Goal: Check status: Check status

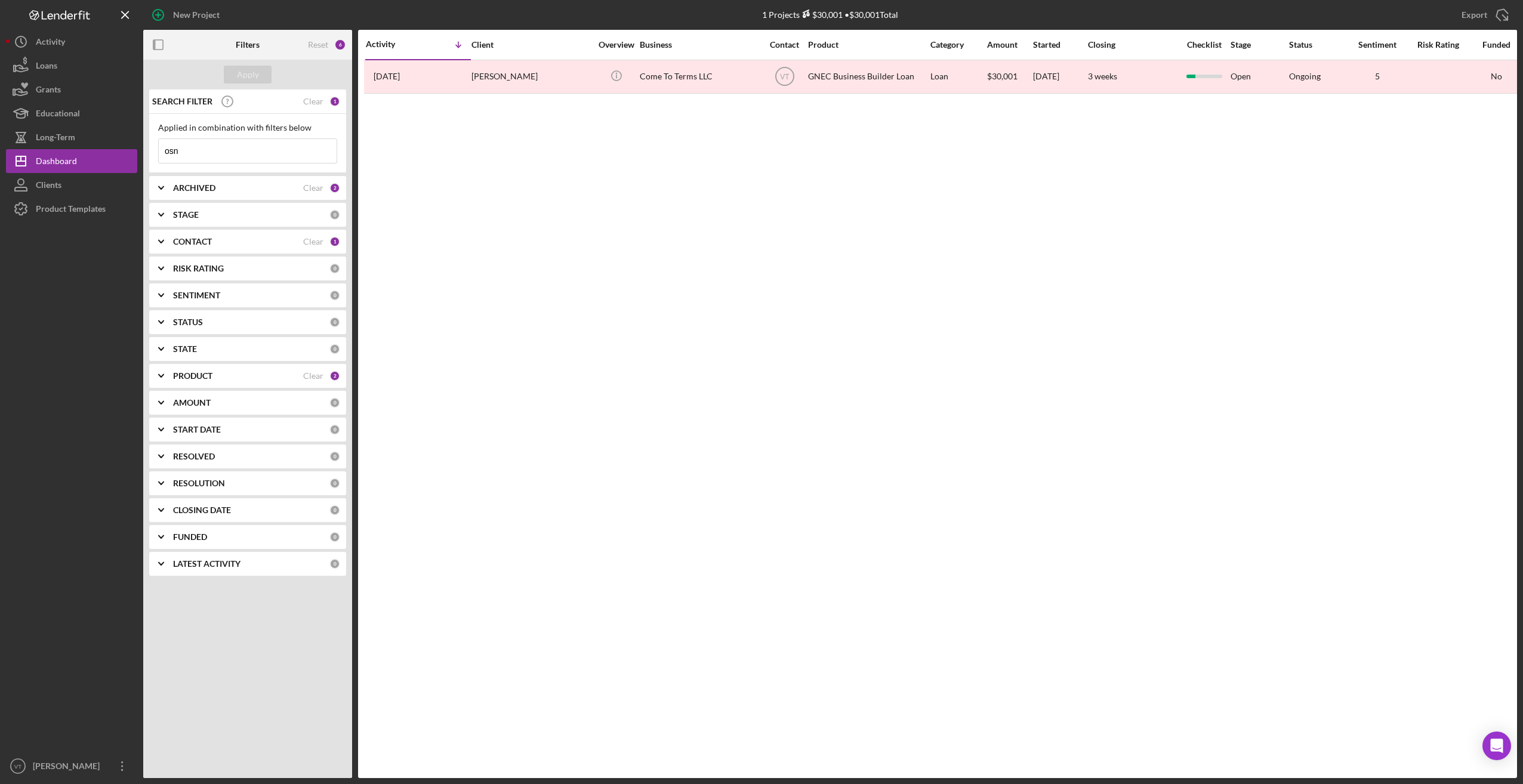
drag, startPoint x: 207, startPoint y: 152, endPoint x: 140, endPoint y: 141, distance: 67.9
click at [140, 141] on div "New Project 1 Projects $30,001 • $30,001 Total osn Export Icon/Export Filters R…" at bounding box center [761, 389] width 1511 height 778
type input "maia"
click at [245, 66] on div "Apply" at bounding box center [248, 74] width 22 height 18
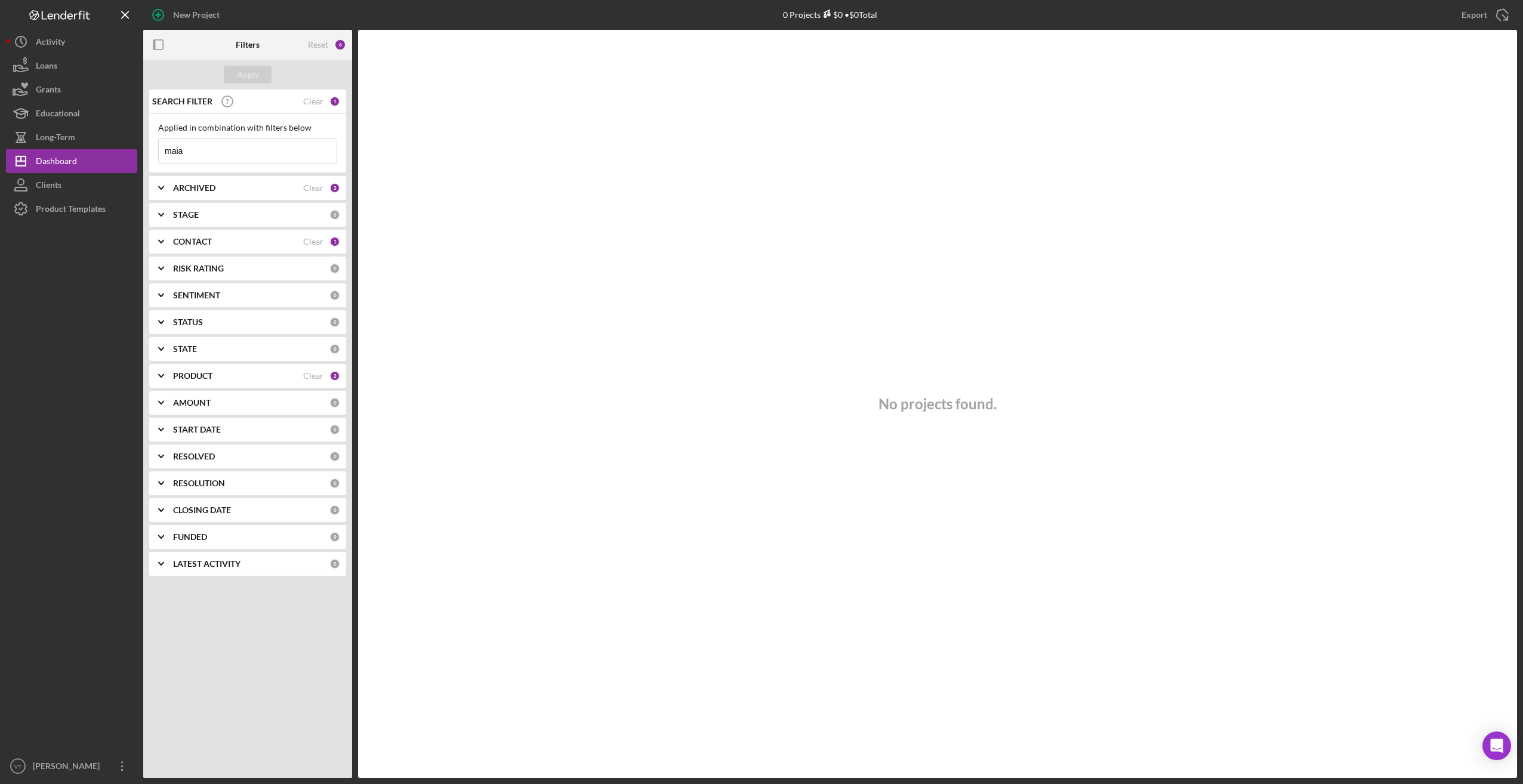
click at [205, 152] on input "maia" at bounding box center [247, 151] width 178 height 24
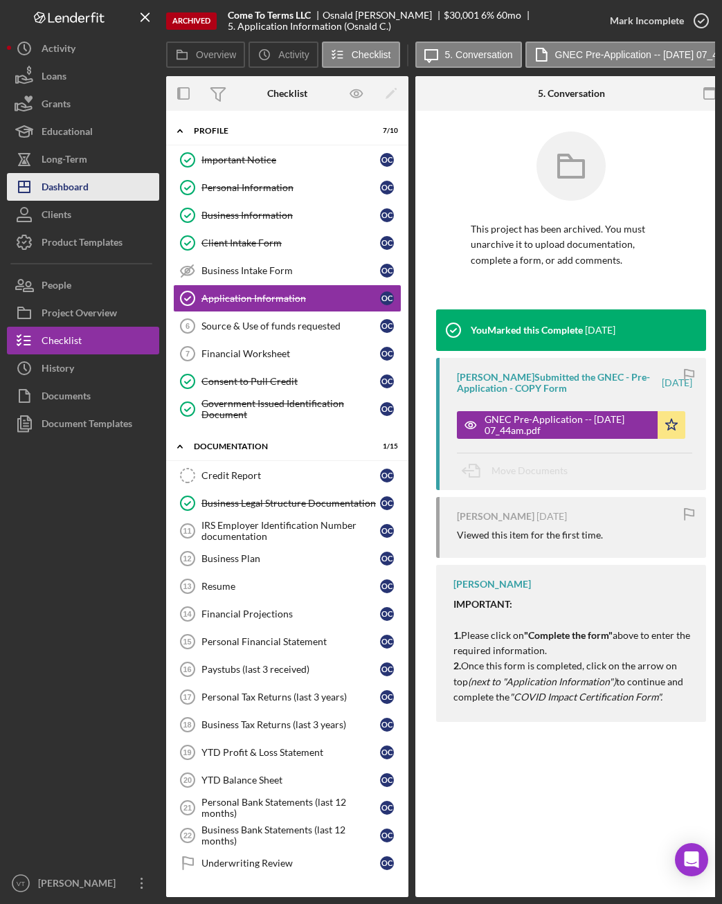
click at [66, 183] on div "Dashboard" at bounding box center [65, 188] width 47 height 31
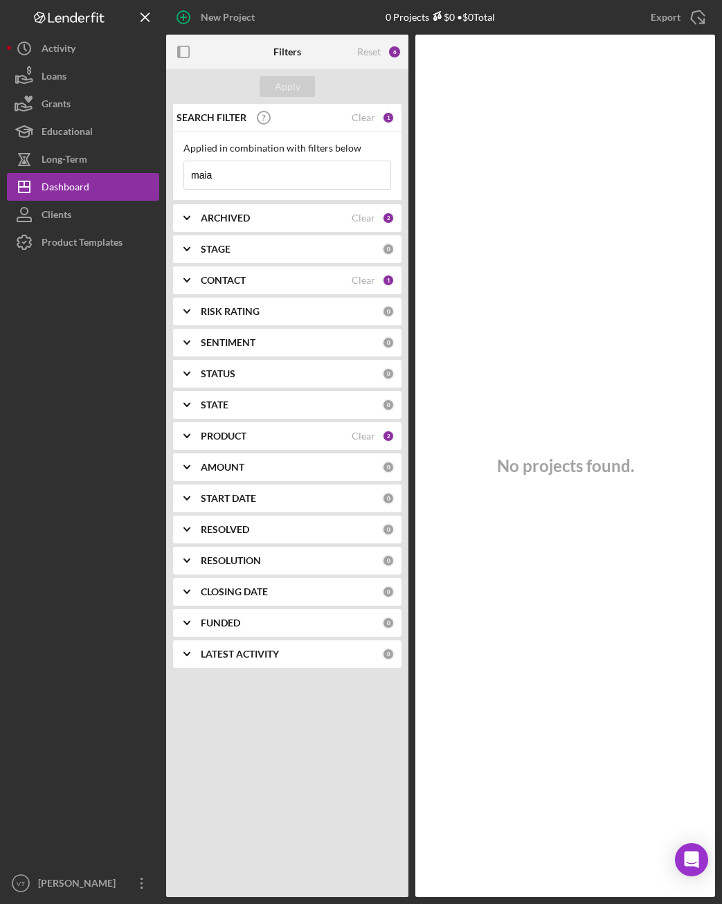
click at [244, 177] on input "maia" at bounding box center [287, 175] width 206 height 28
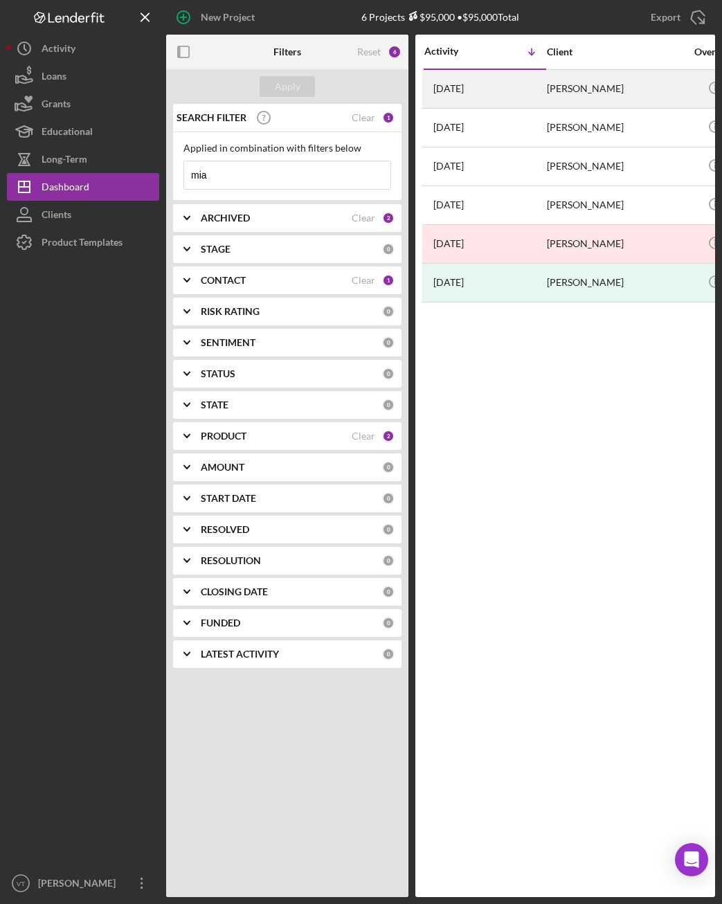
type input "mia"
click at [537, 93] on div "[DATE] [PERSON_NAME]" at bounding box center [485, 89] width 121 height 37
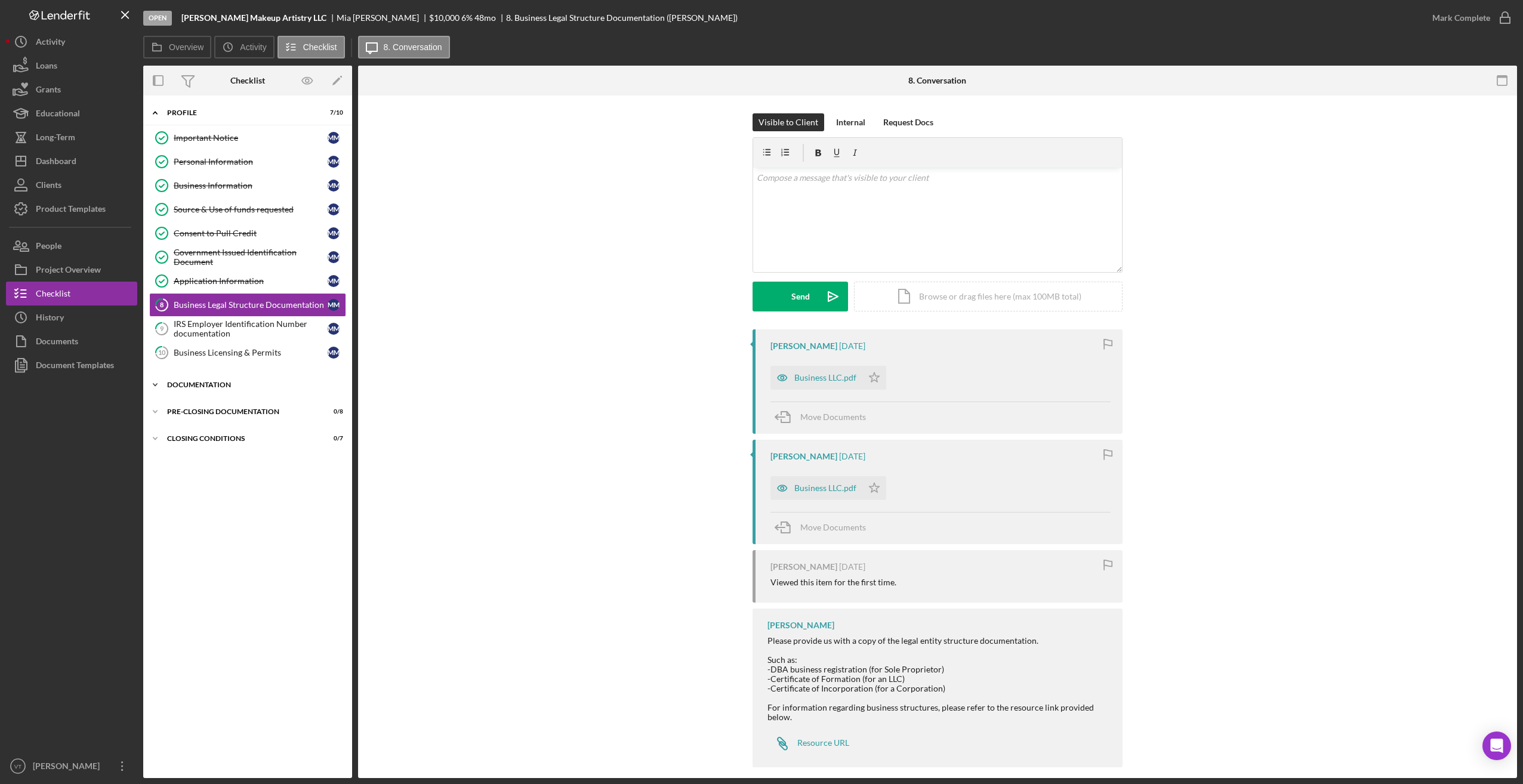
click at [195, 386] on div "Documentation" at bounding box center [252, 385] width 170 height 7
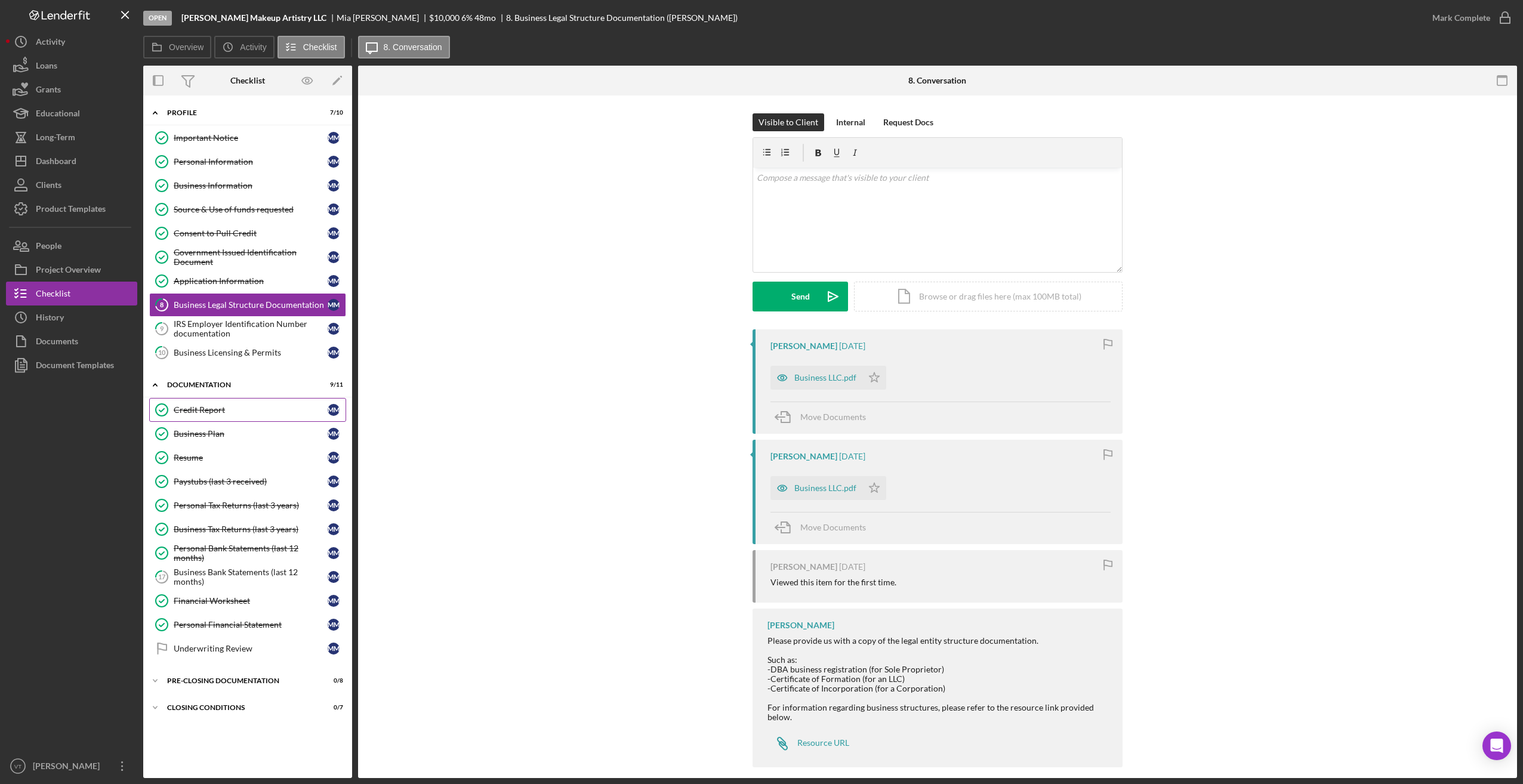
click at [195, 416] on link "Credit Report Credit Report M M" at bounding box center [247, 410] width 197 height 24
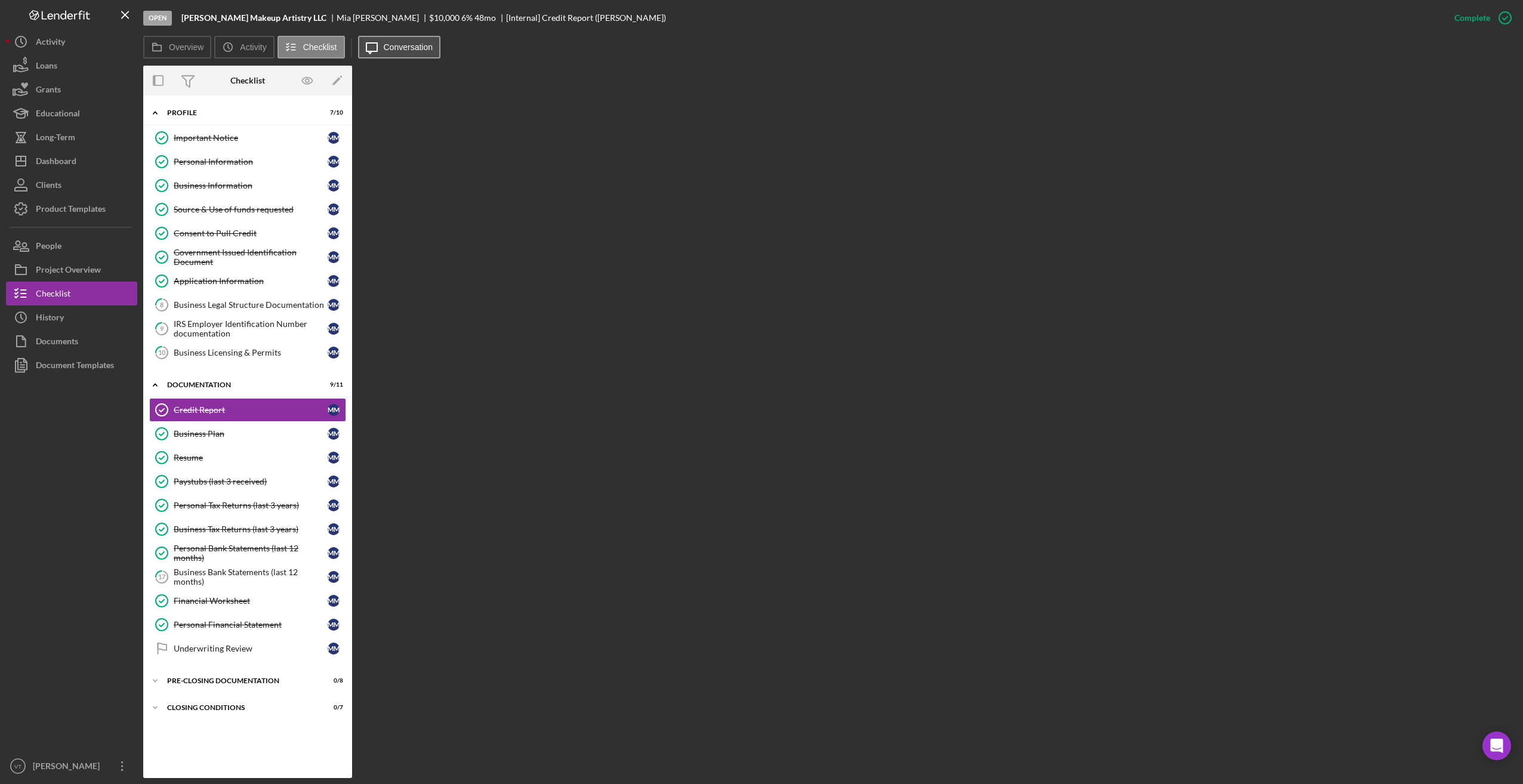
click at [416, 46] on label "Conversation" at bounding box center [408, 47] width 49 height 9
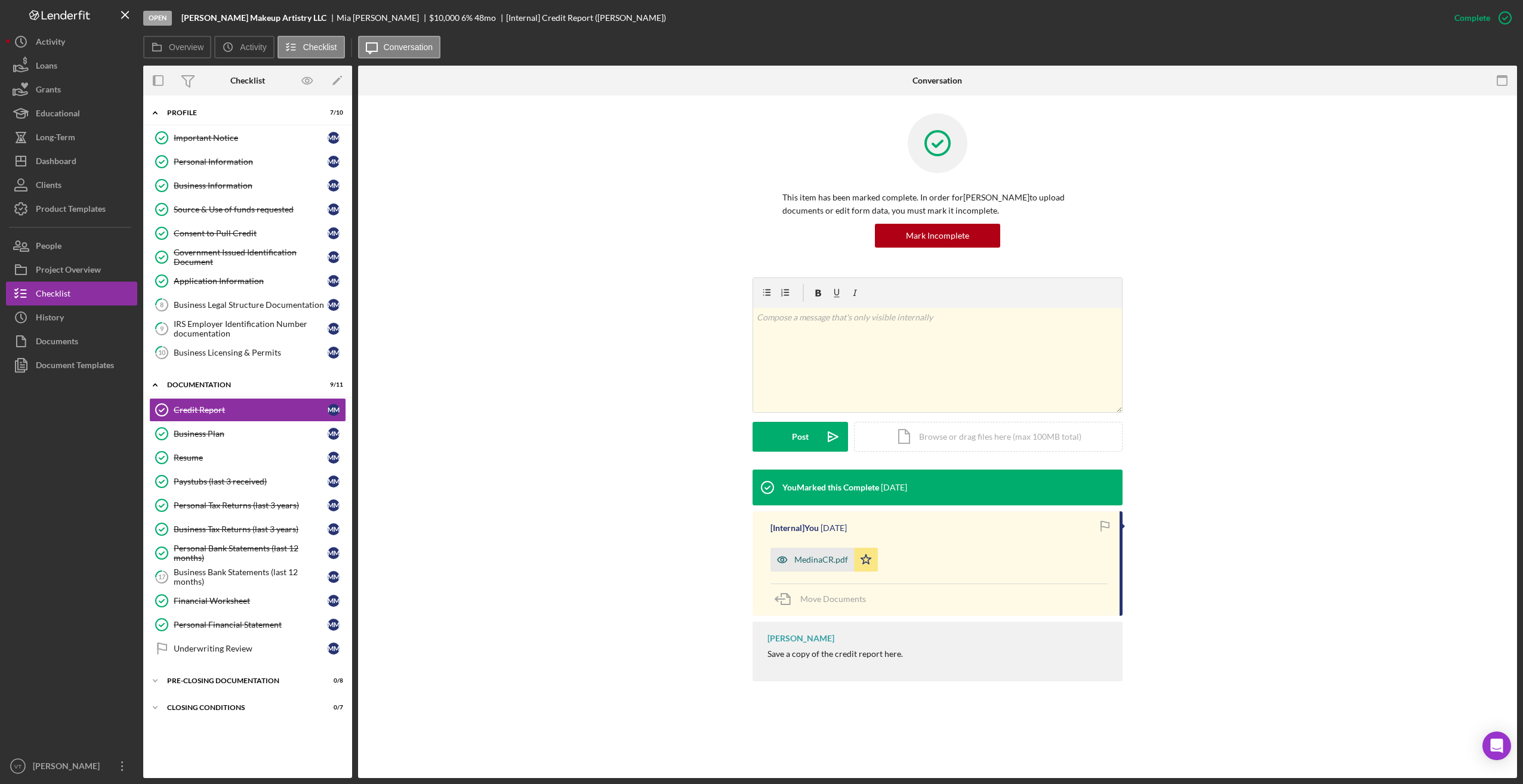
click at [622, 557] on div "MedinaCR.pdf" at bounding box center [821, 559] width 53 height 9
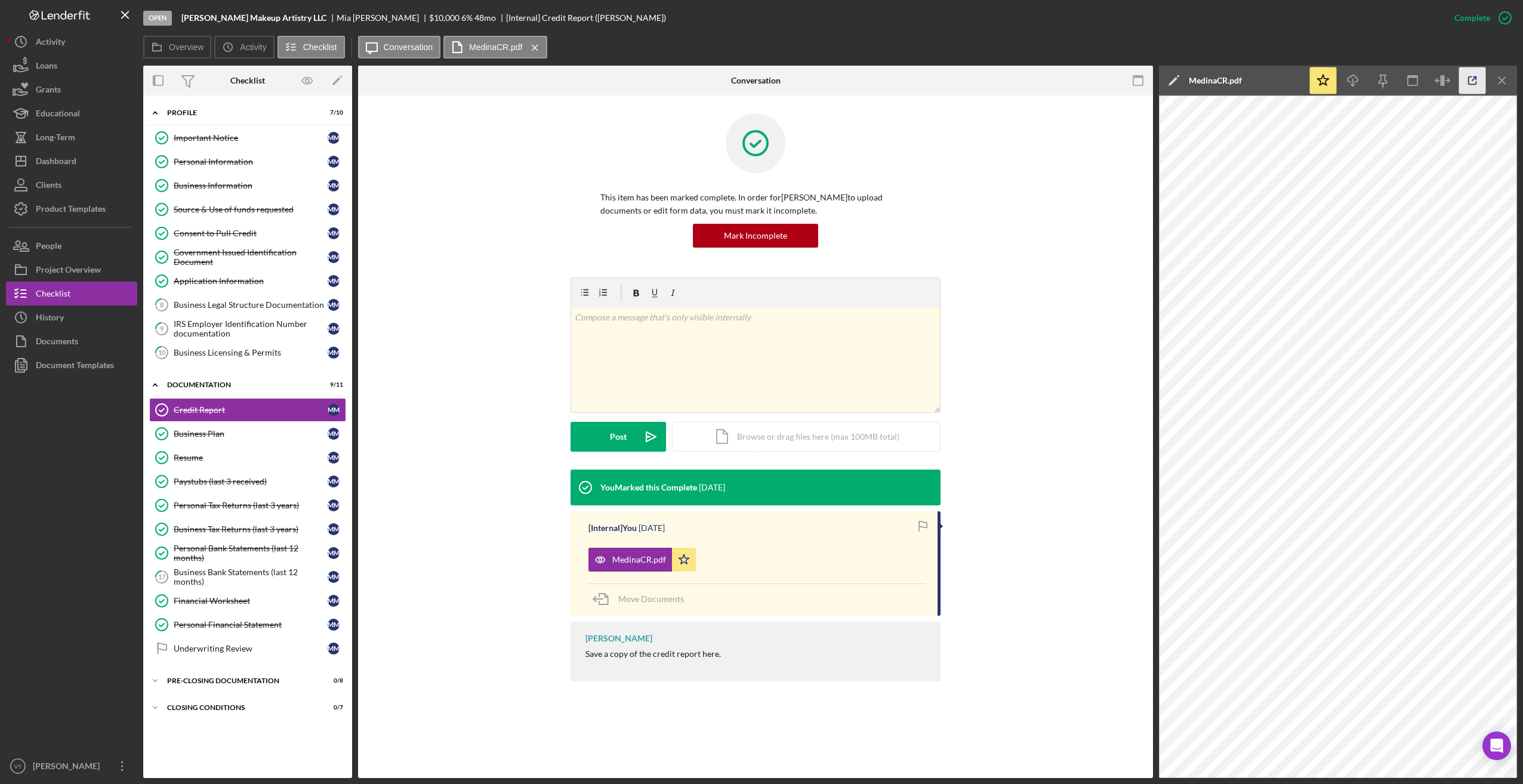
click at [622, 80] on icon "button" at bounding box center [1472, 80] width 27 height 27
click at [226, 278] on div "Application Information" at bounding box center [251, 281] width 154 height 9
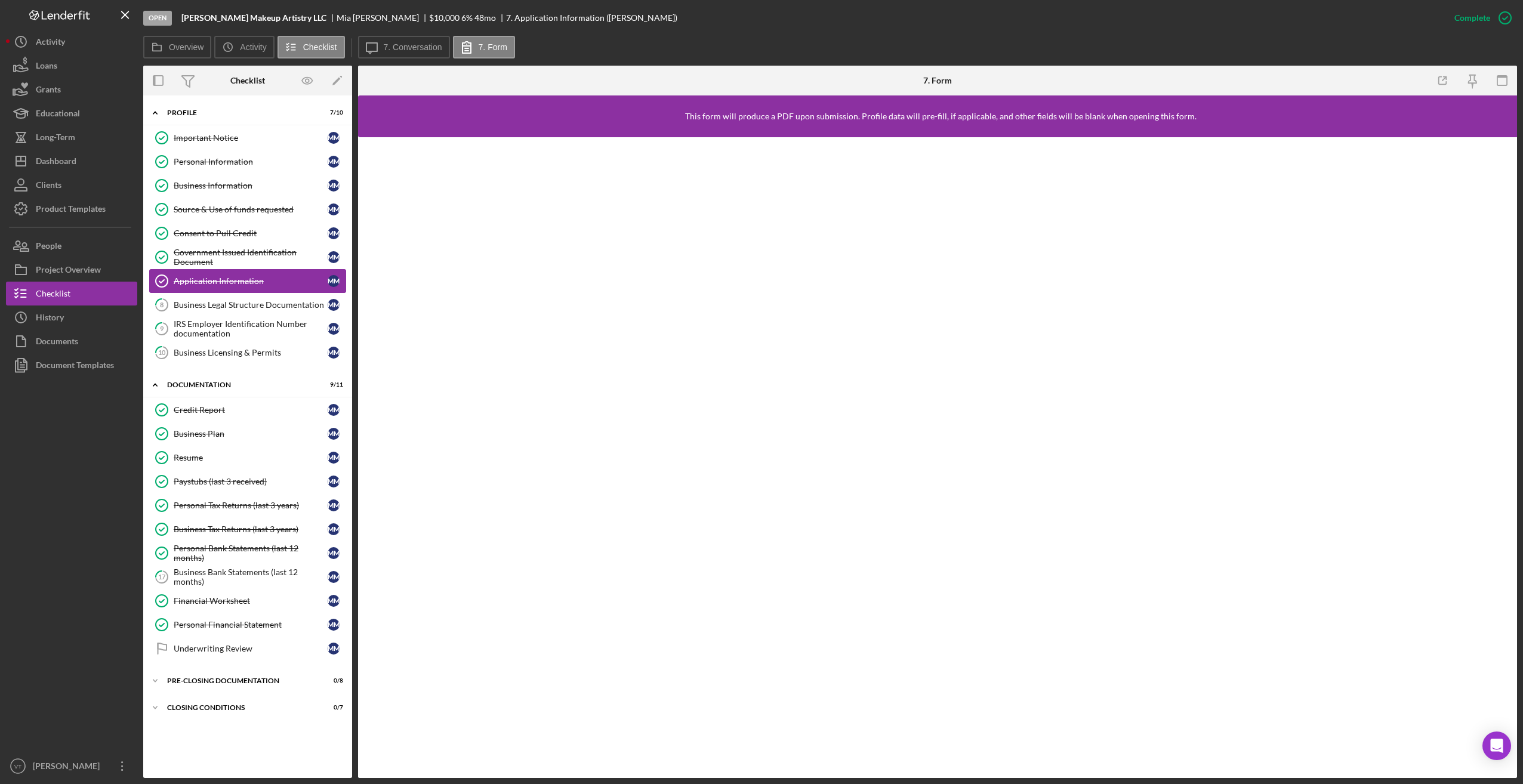
click at [244, 283] on div "Application Information" at bounding box center [251, 281] width 154 height 9
click at [428, 45] on label "7. Conversation" at bounding box center [413, 47] width 59 height 9
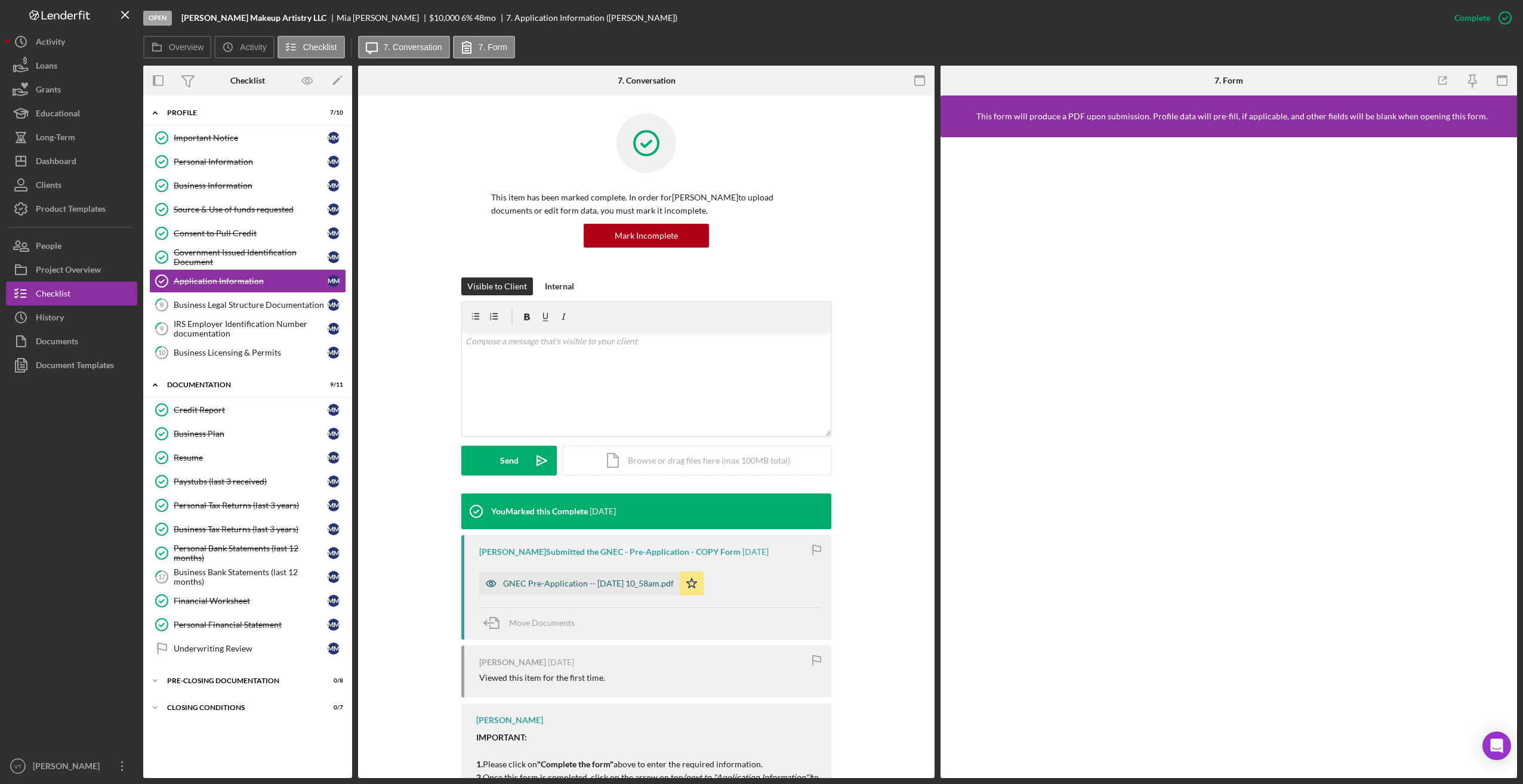
click at [596, 581] on div "GNEC Pre-Application -- [DATE] 10_58am.pdf" at bounding box center [589, 583] width 171 height 9
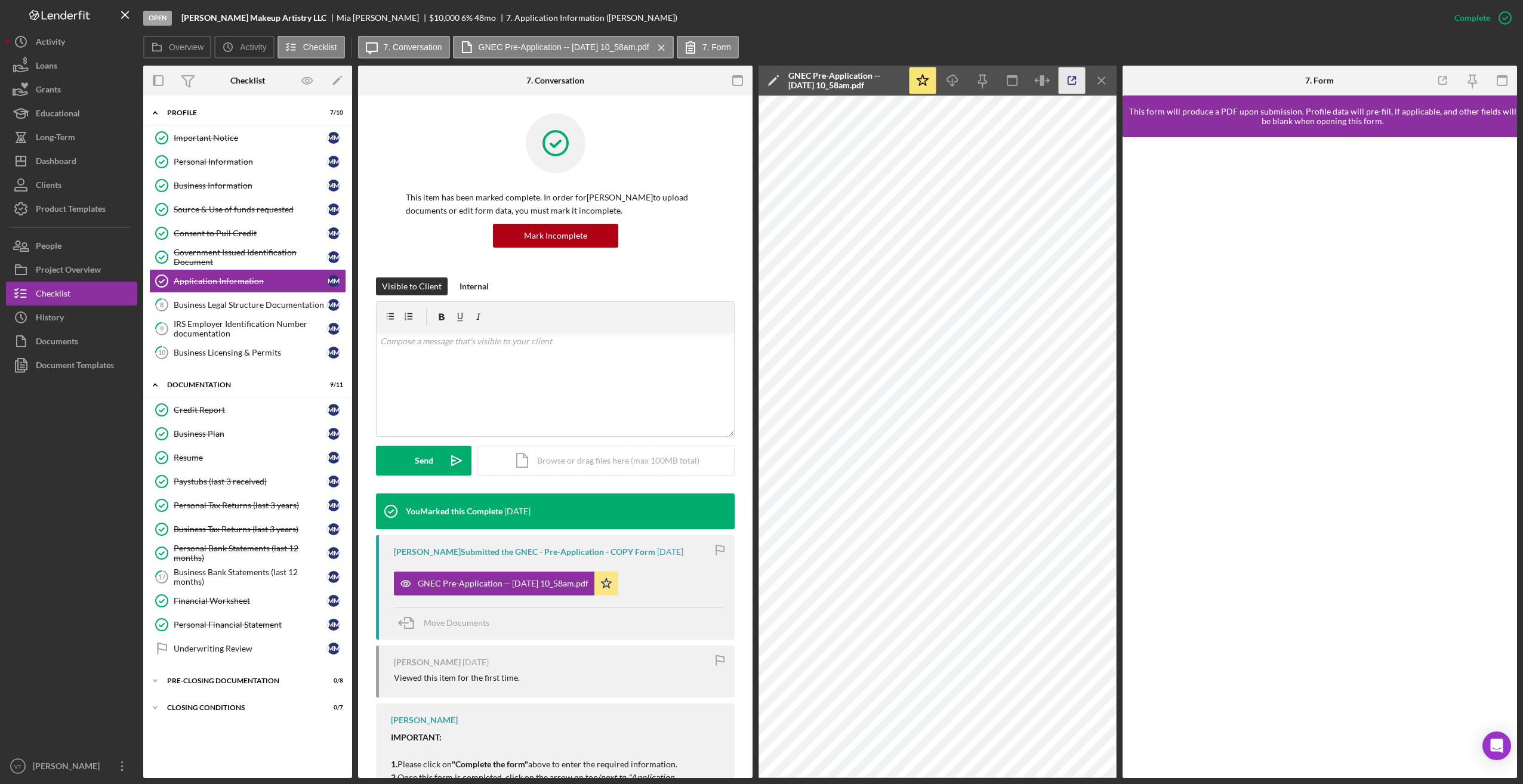
click at [622, 78] on icon "button" at bounding box center [1071, 80] width 27 height 27
click at [221, 259] on div "Government Issued Identification Document" at bounding box center [251, 257] width 154 height 19
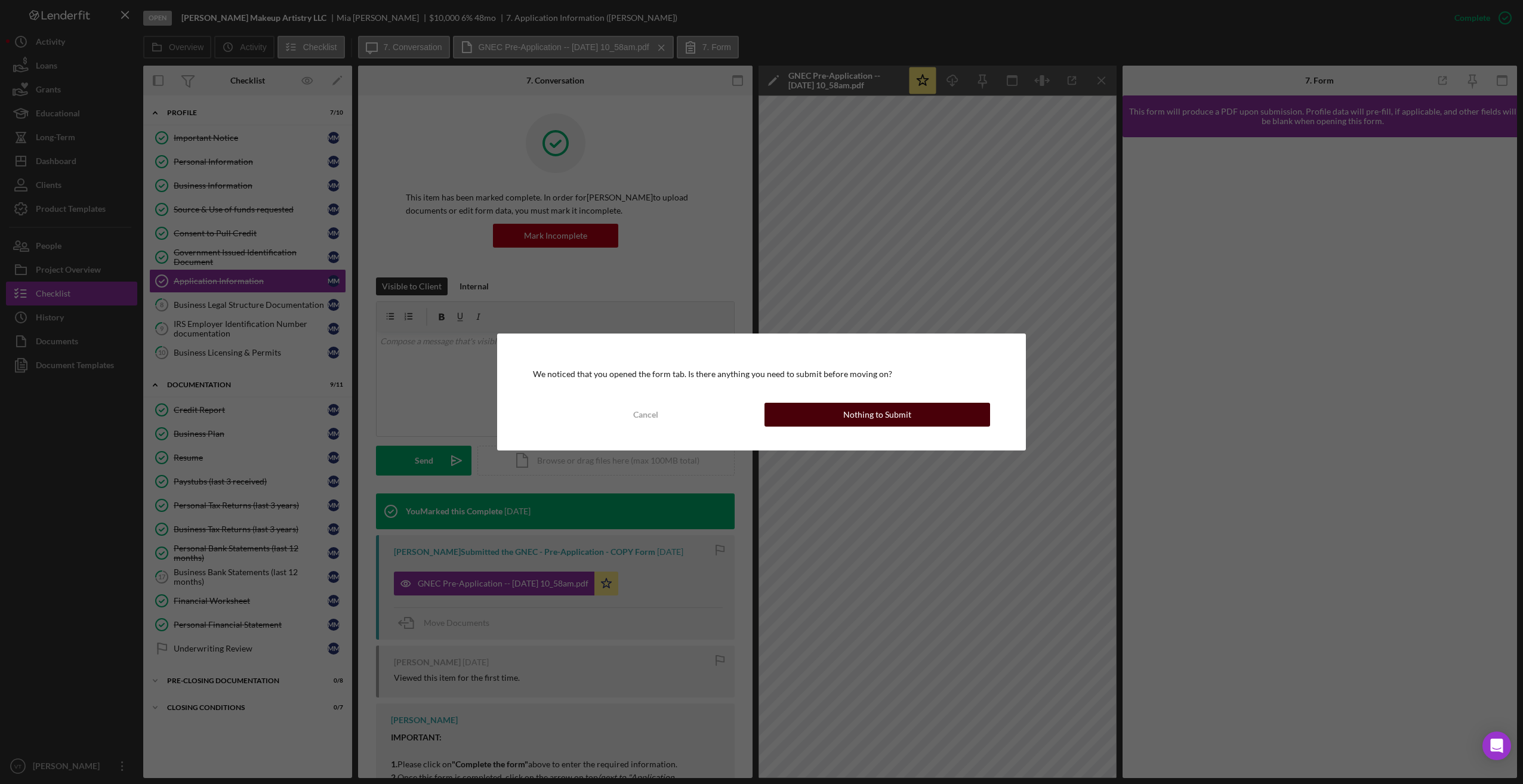
click at [622, 416] on div "Nothing to Submit" at bounding box center [877, 414] width 68 height 24
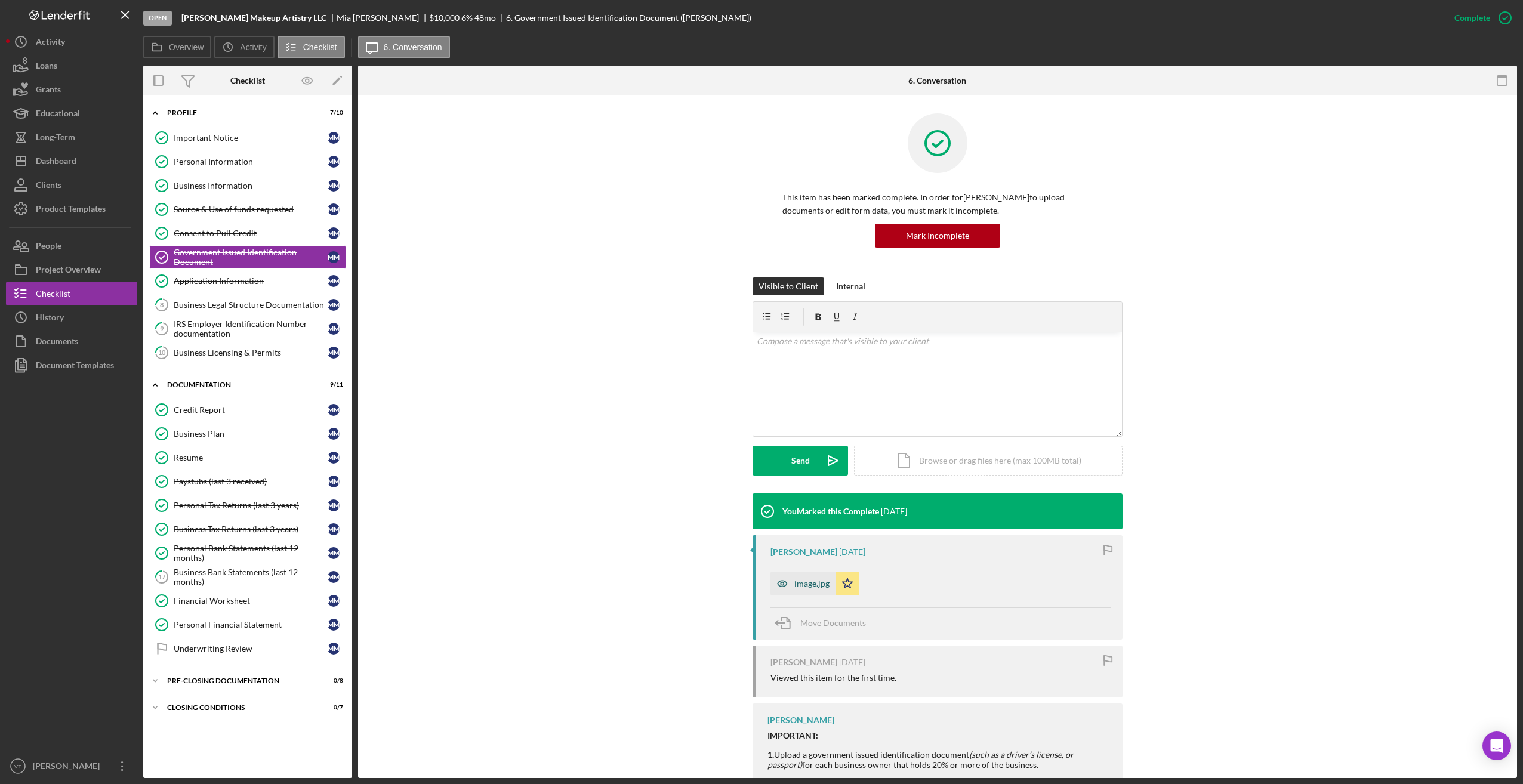
click at [622, 582] on div "image.jpg" at bounding box center [812, 583] width 35 height 9
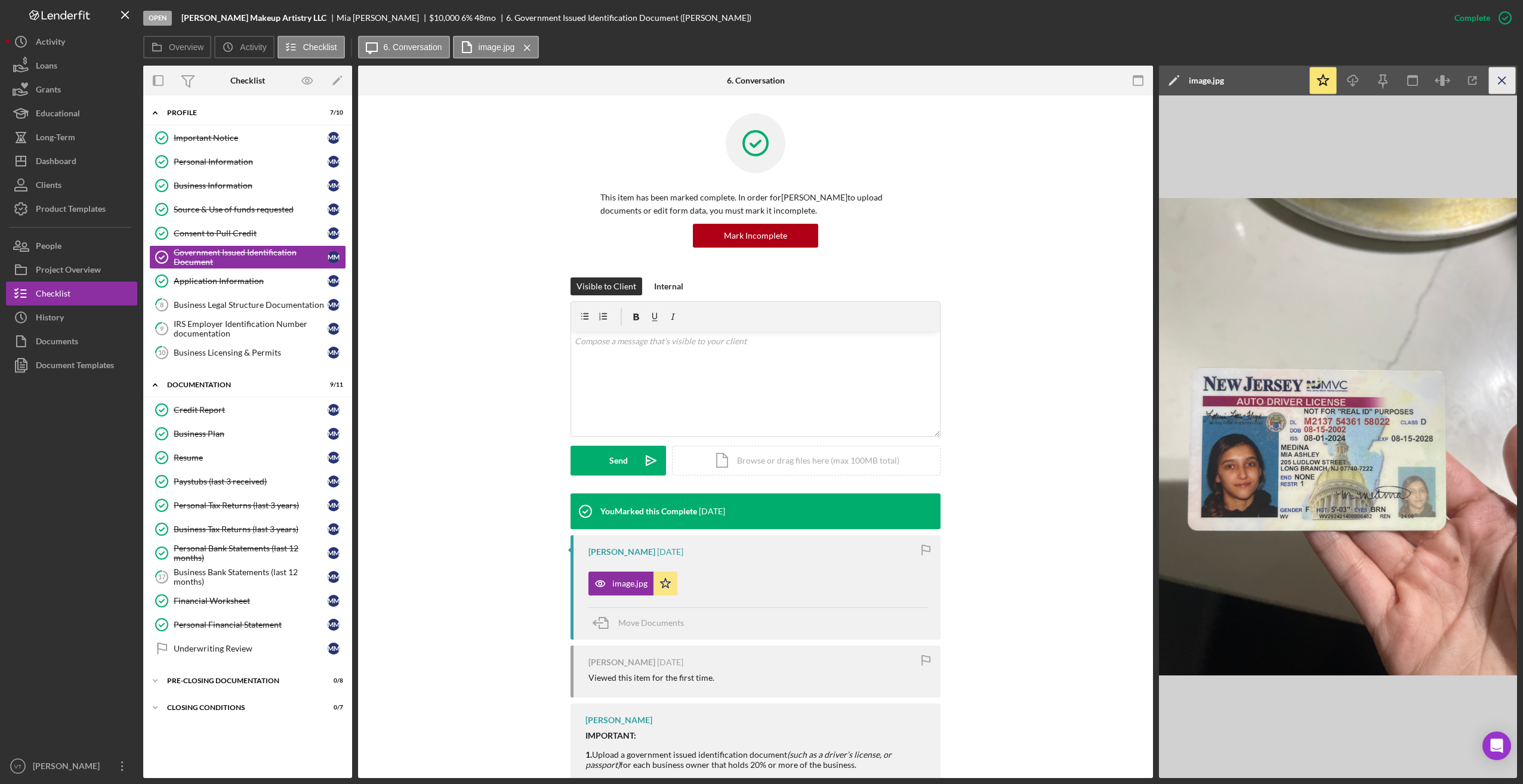
click at [622, 75] on icon "Icon/Menu Close" at bounding box center [1502, 80] width 27 height 27
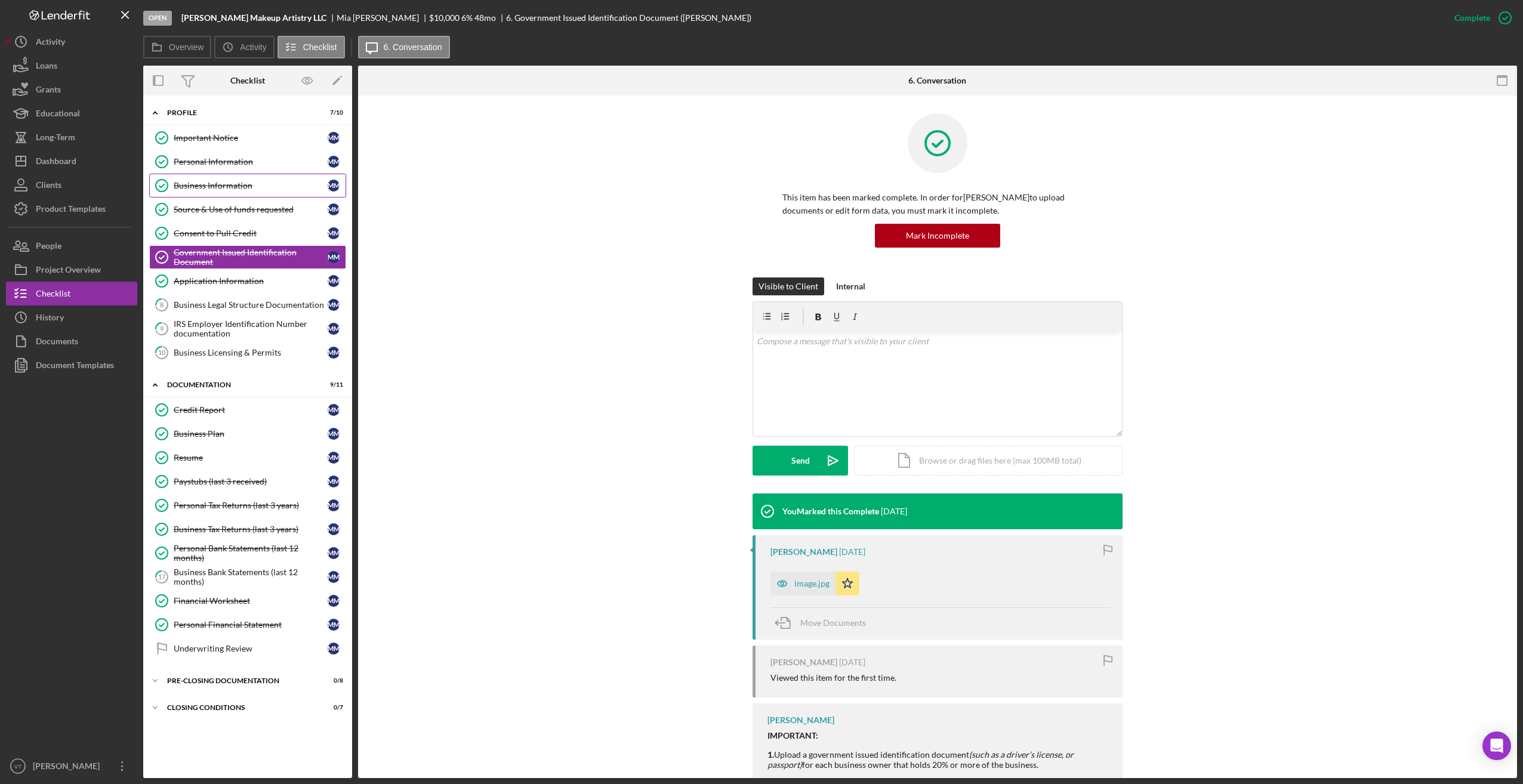
click at [215, 181] on div "Business Information" at bounding box center [251, 185] width 154 height 9
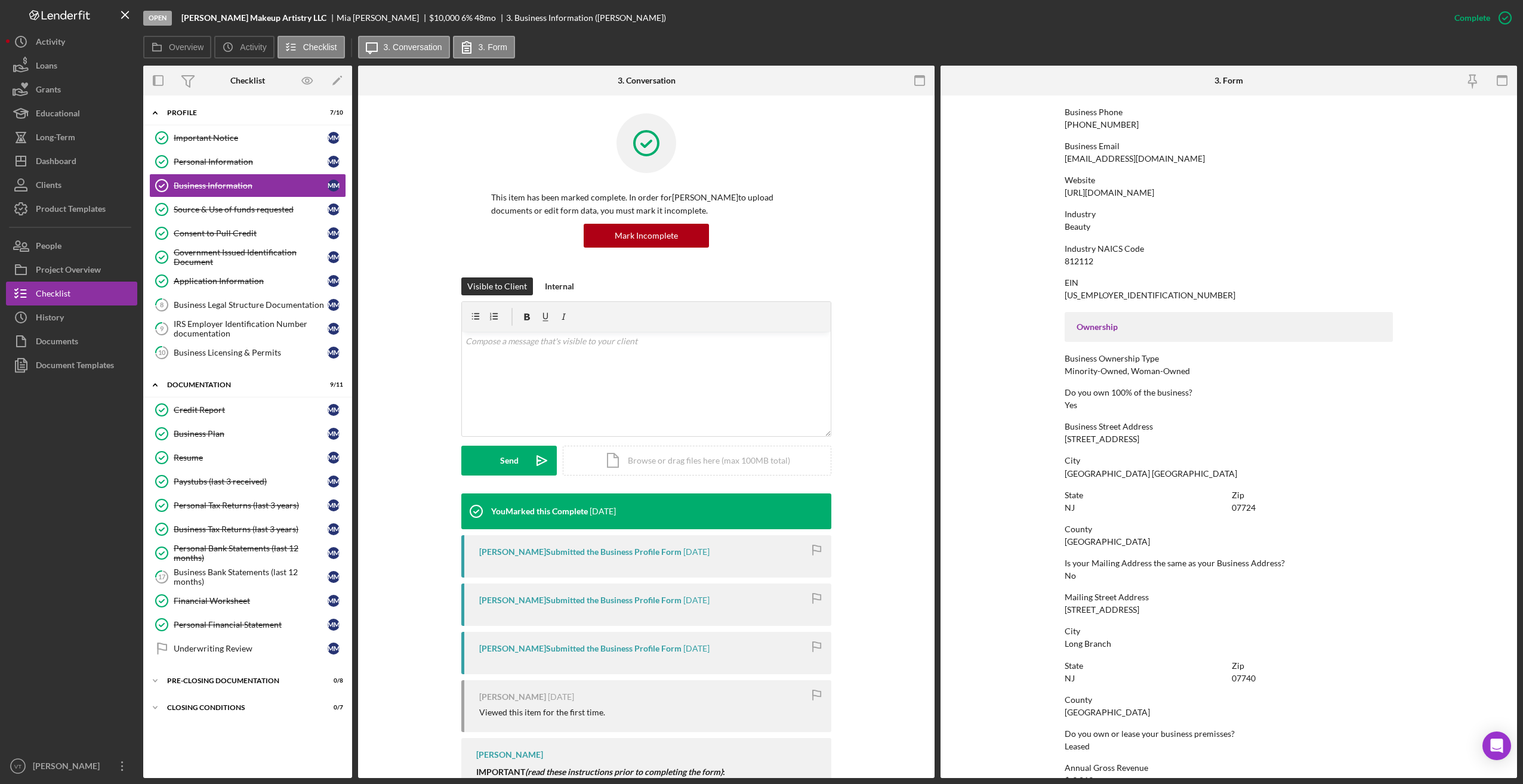
scroll to position [239, 0]
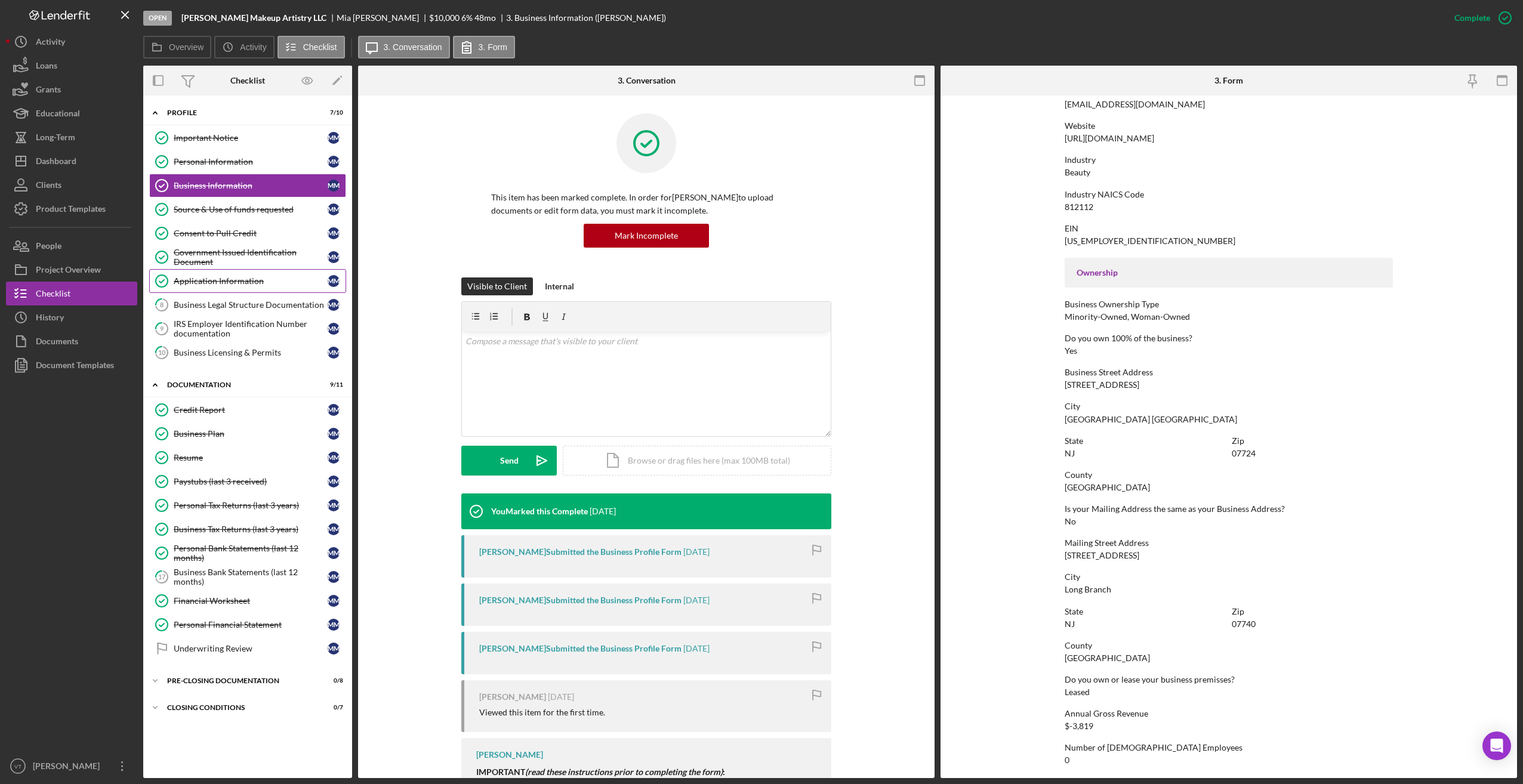
click at [214, 283] on div "Application Information" at bounding box center [251, 281] width 154 height 9
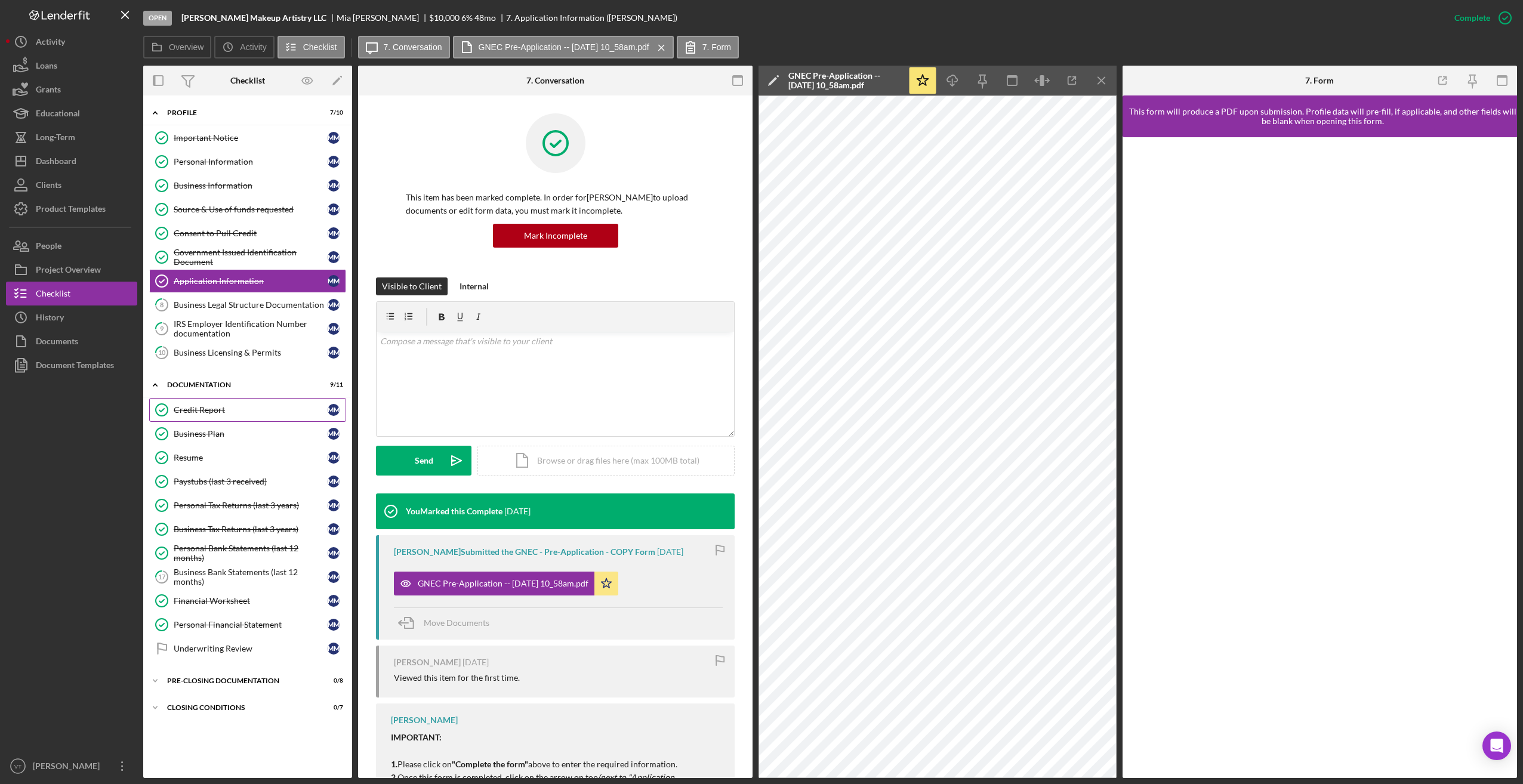
click at [198, 408] on div "Credit Report" at bounding box center [251, 409] width 154 height 9
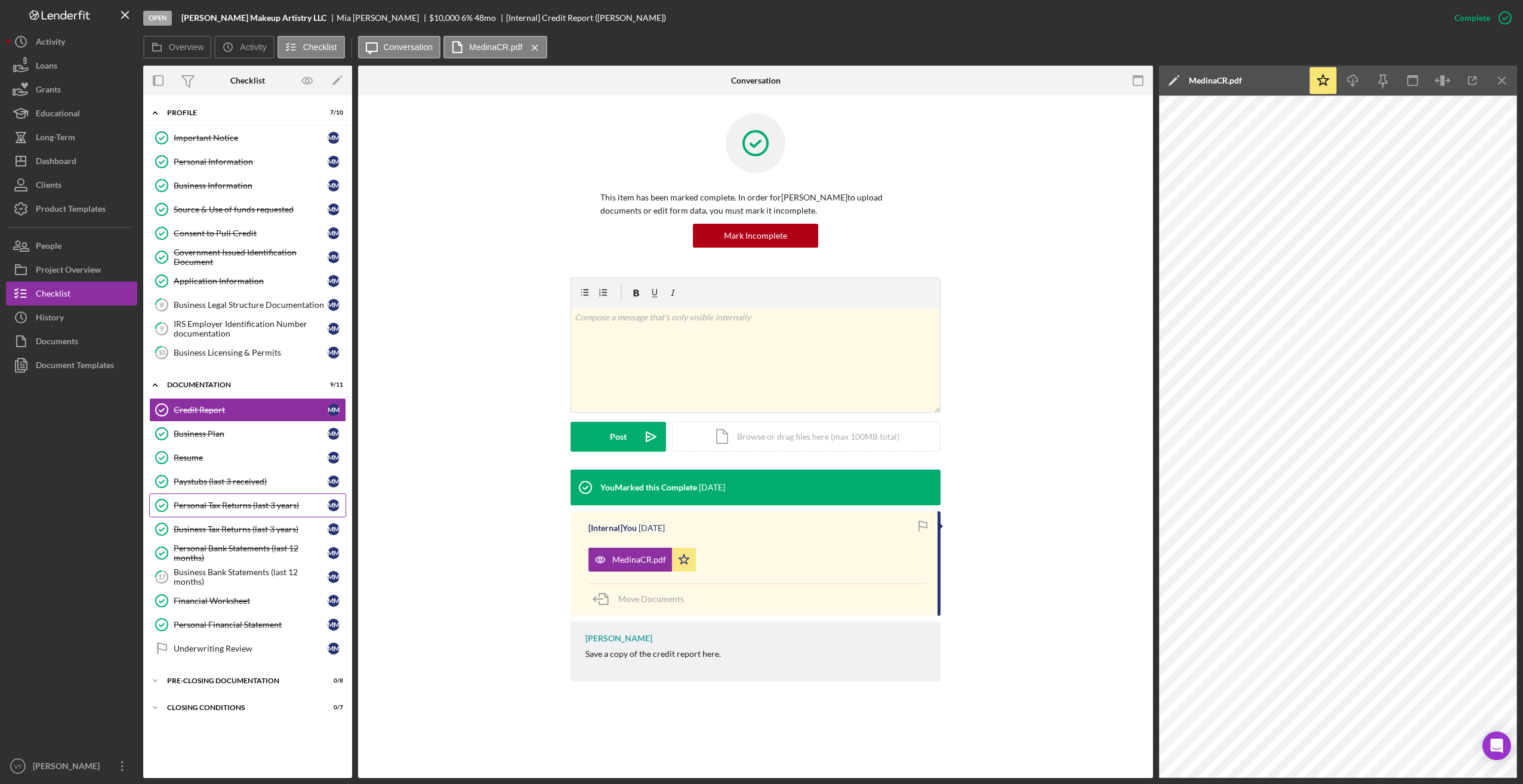
click at [222, 506] on div "Personal Tax Returns (last 3 years)" at bounding box center [251, 505] width 154 height 9
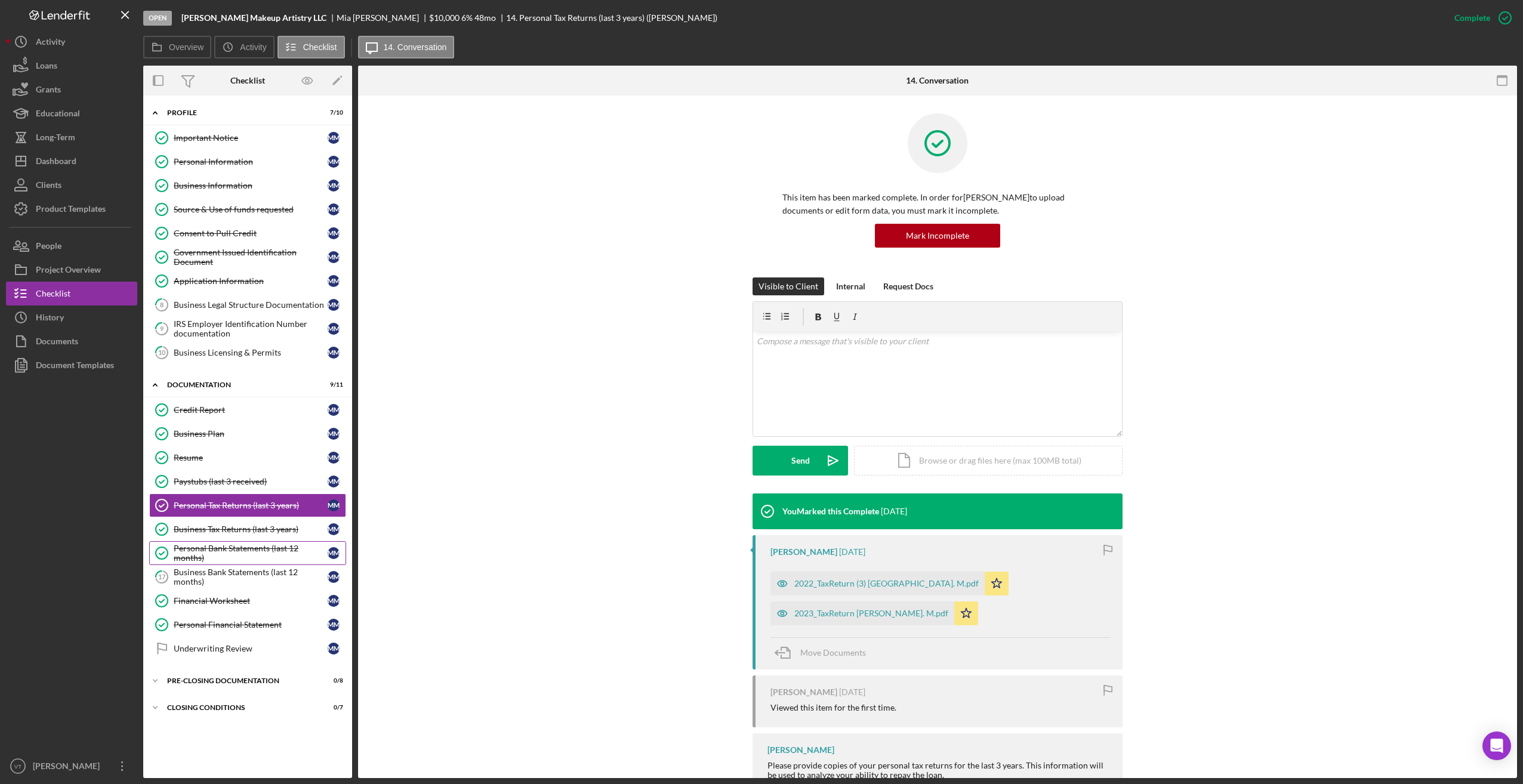
click at [240, 546] on div "Personal Bank Statements (last 12 months)" at bounding box center [251, 553] width 154 height 19
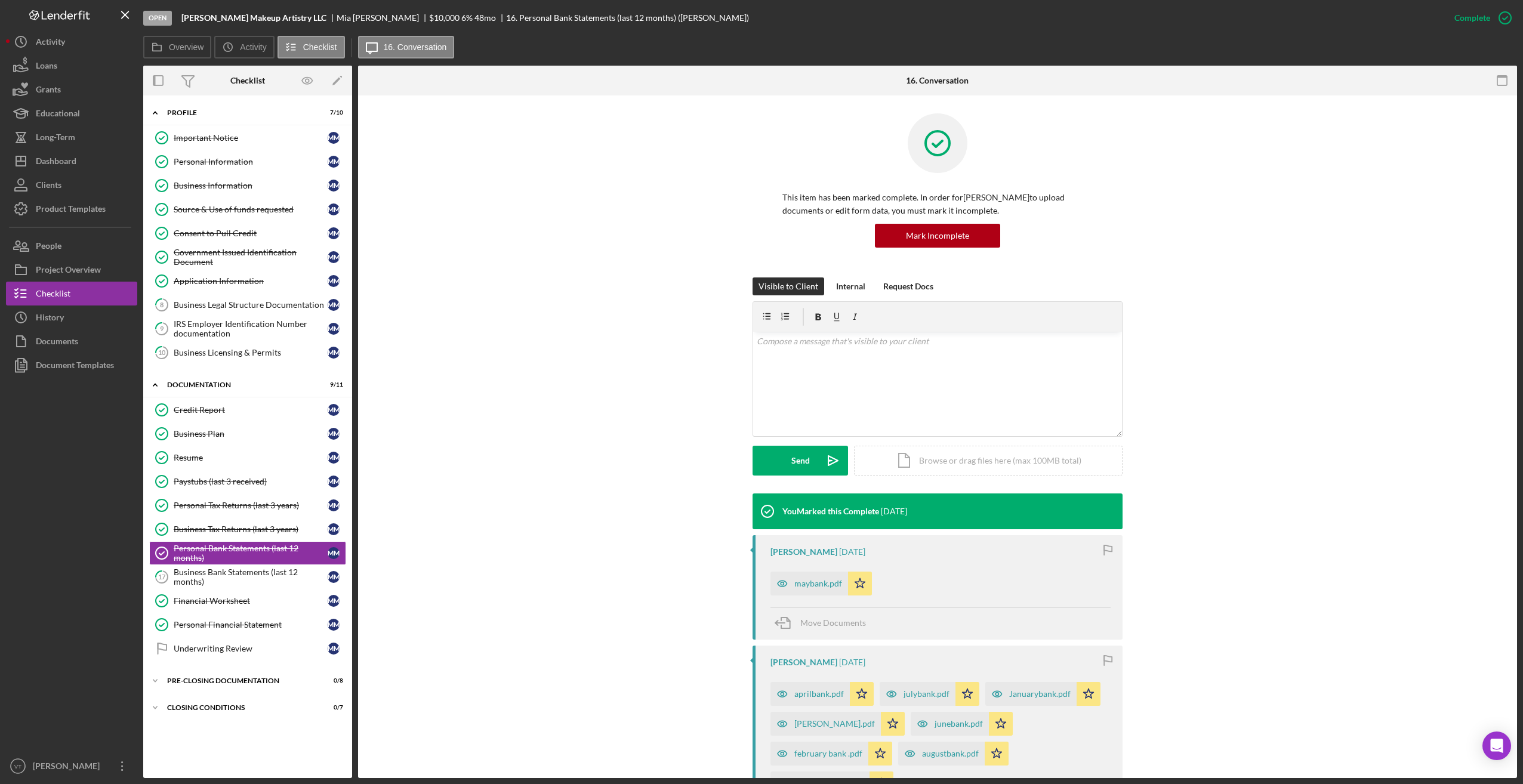
click at [89, 500] on div at bounding box center [72, 566] width 131 height 377
click at [226, 574] on div "Business Bank Statements (last 12 months)" at bounding box center [251, 577] width 154 height 19
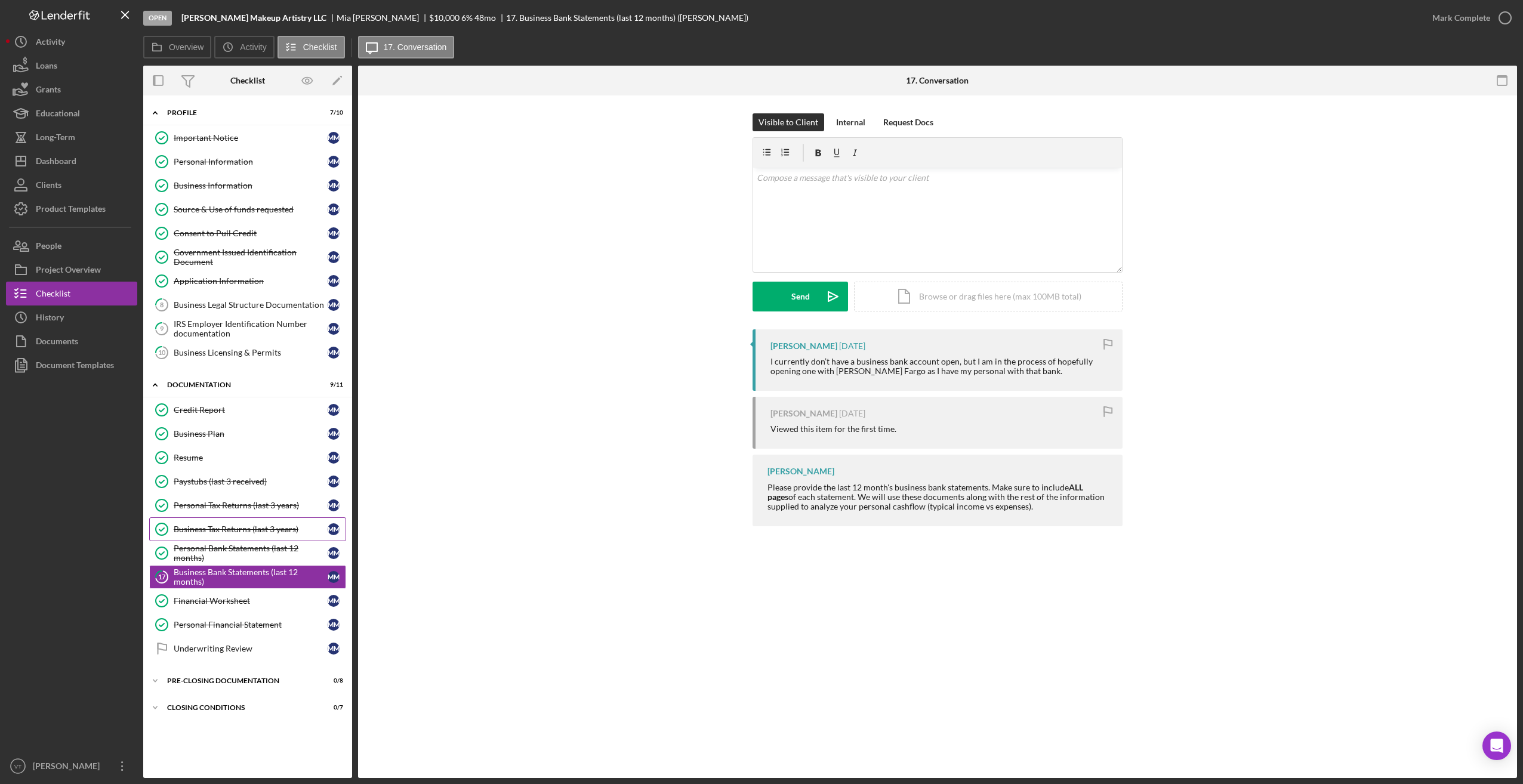
click at [221, 535] on link "Business Tax Returns (last 3 years) Business Tax Returns (last 3 years) M M" at bounding box center [247, 529] width 197 height 24
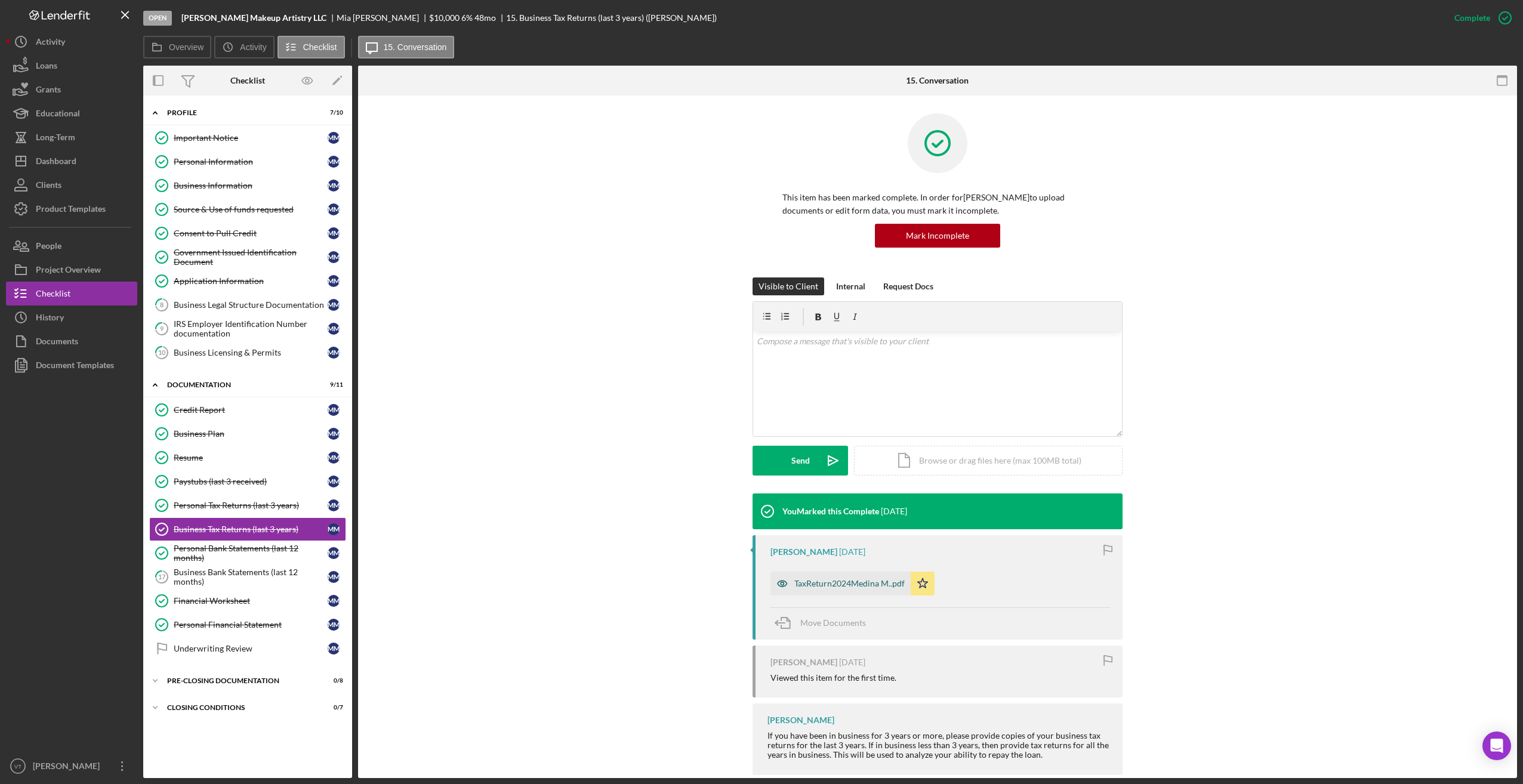
click at [622, 581] on div "TaxReturn2024Medina M..pdf" at bounding box center [850, 583] width 110 height 9
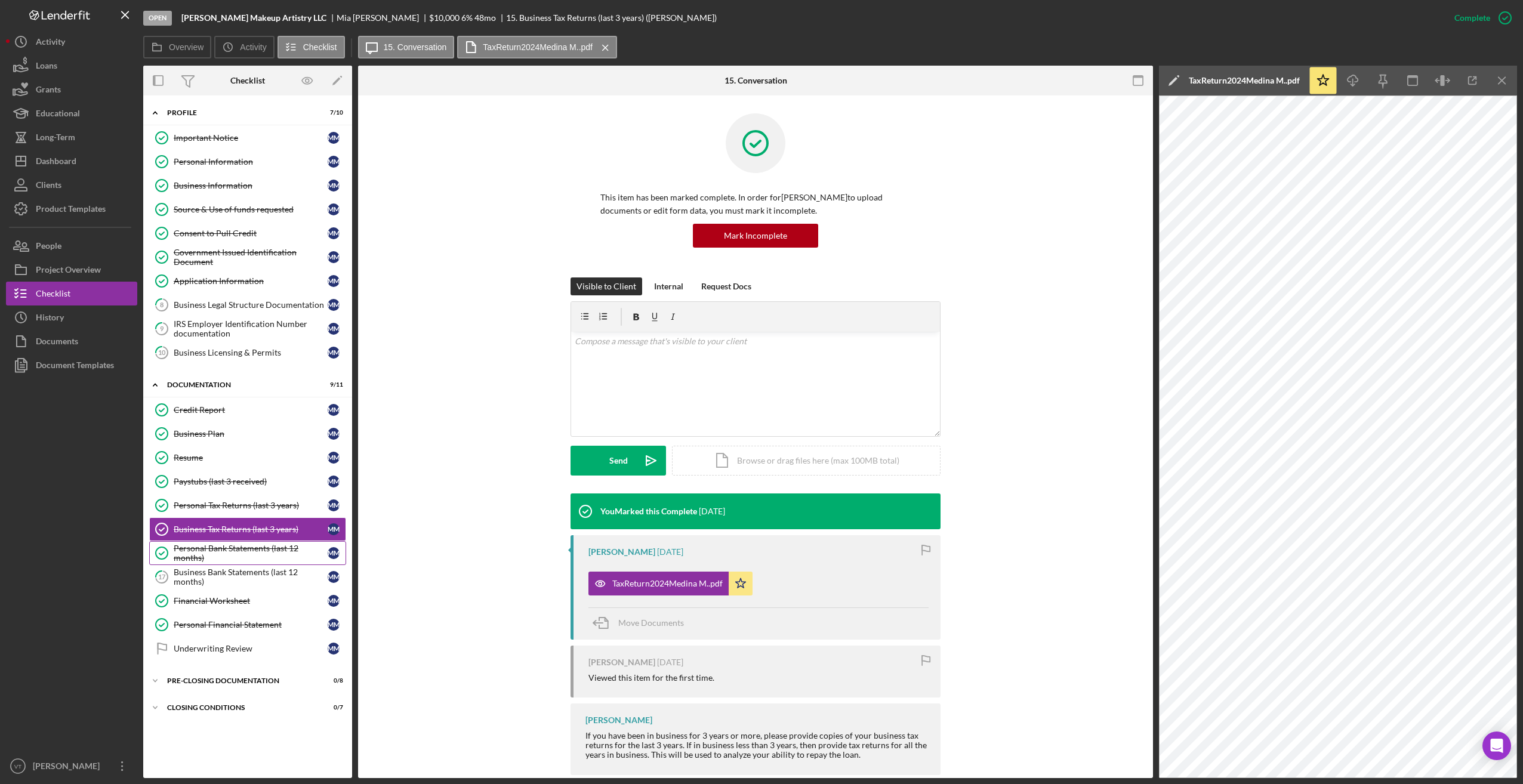
click at [205, 557] on div "Personal Bank Statements (last 12 months)" at bounding box center [251, 553] width 154 height 19
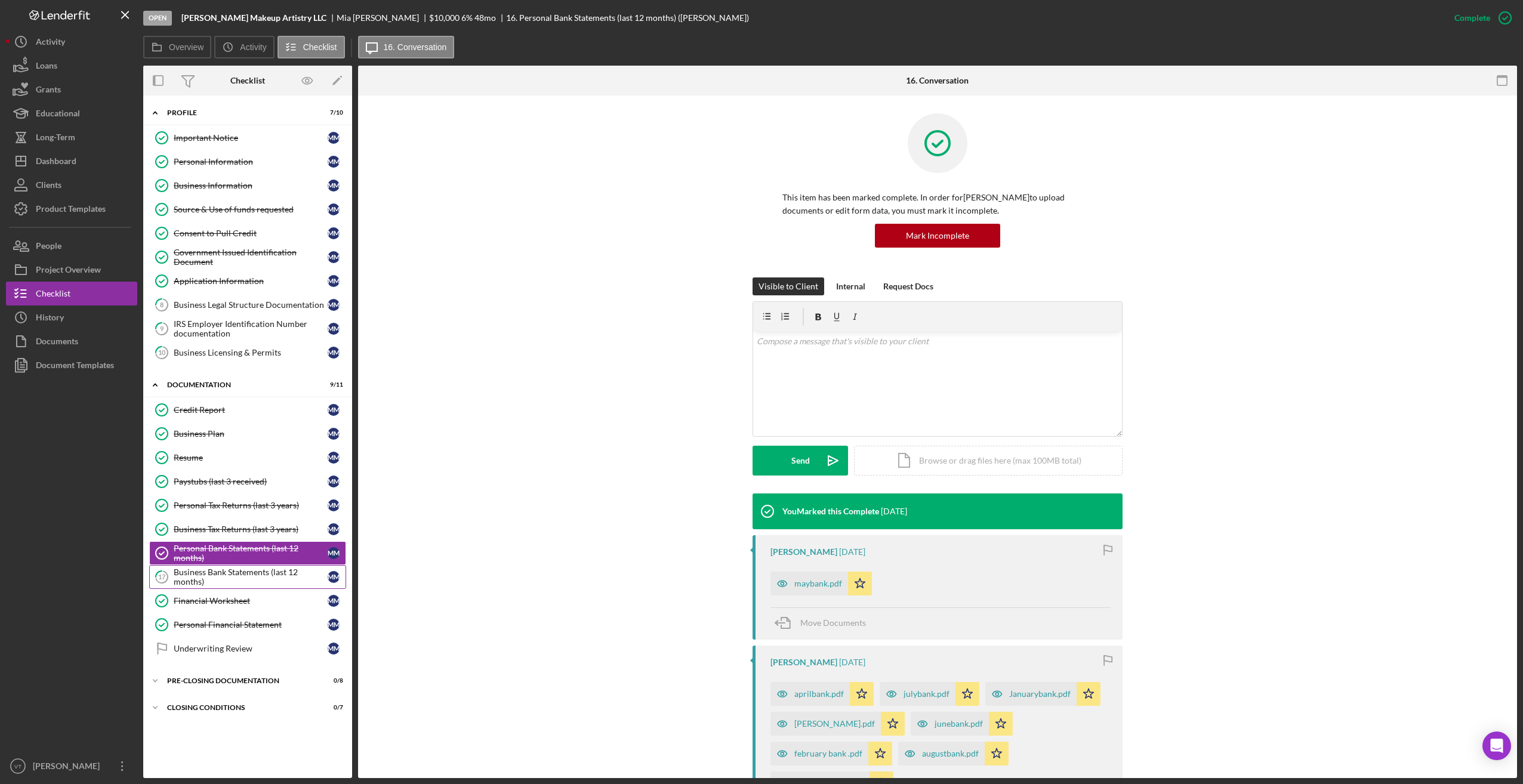
click at [271, 572] on div "Business Bank Statements (last 12 months)" at bounding box center [251, 577] width 154 height 19
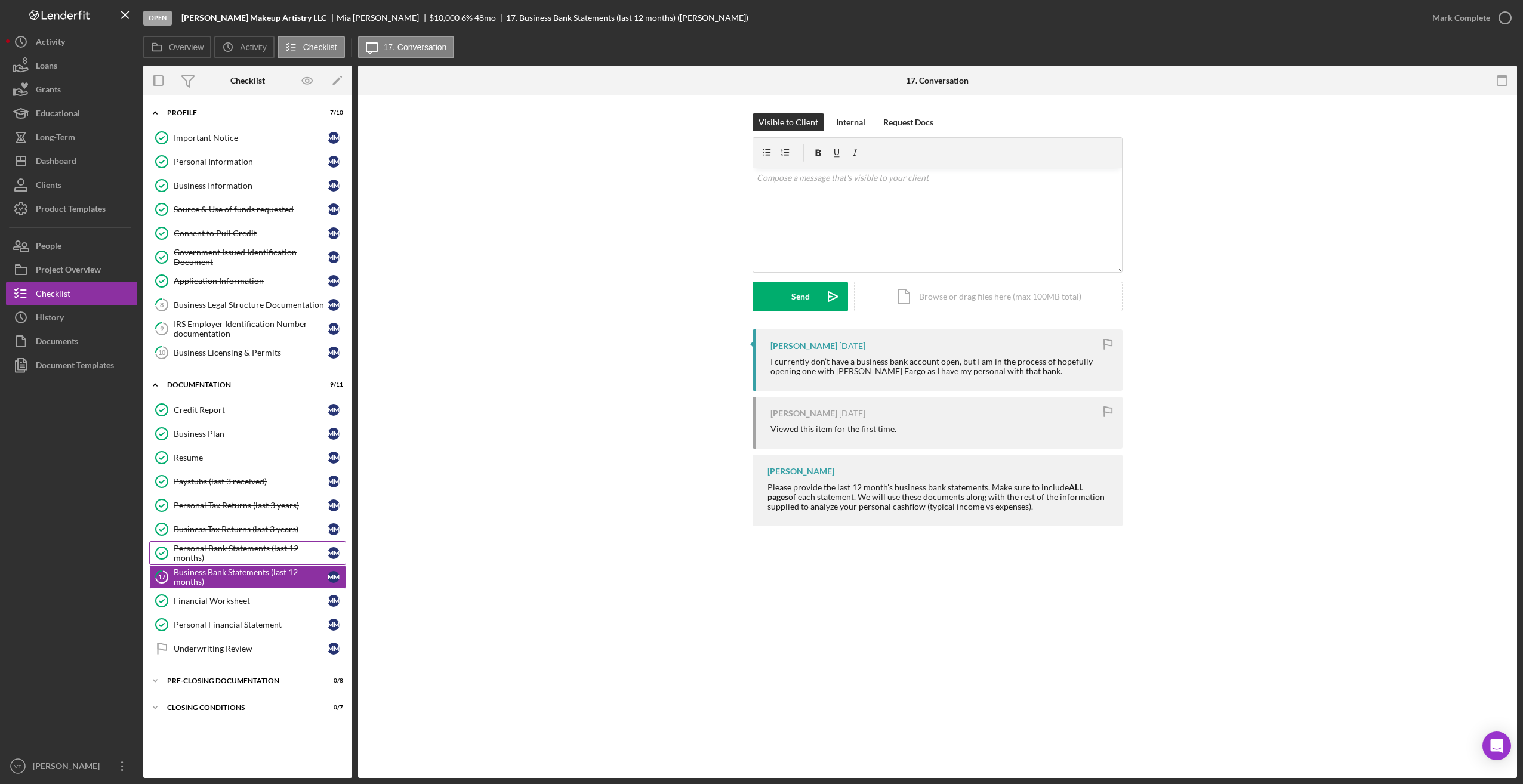
click at [265, 555] on div "Personal Bank Statements (last 12 months)" at bounding box center [251, 553] width 154 height 19
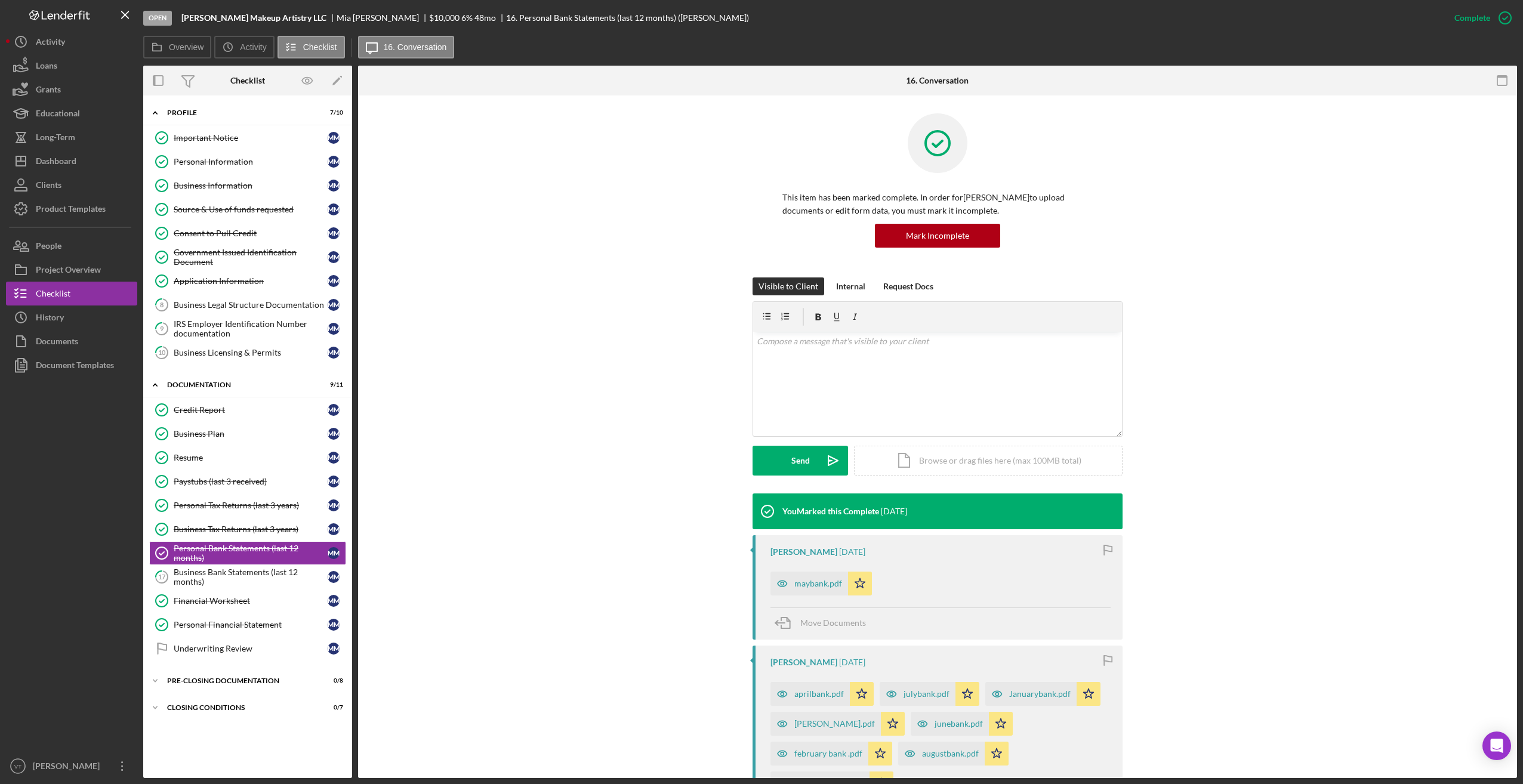
click at [619, 609] on div "You Marked this Complete [DATE] [PERSON_NAME] [DATE] maybank.pdf Icon/Star Move…" at bounding box center [937, 737] width 1123 height 488
click at [473, 606] on div "You Marked this Complete [DATE] [PERSON_NAME] [DATE] maybank.pdf Icon/Star Move…" at bounding box center [937, 737] width 1123 height 488
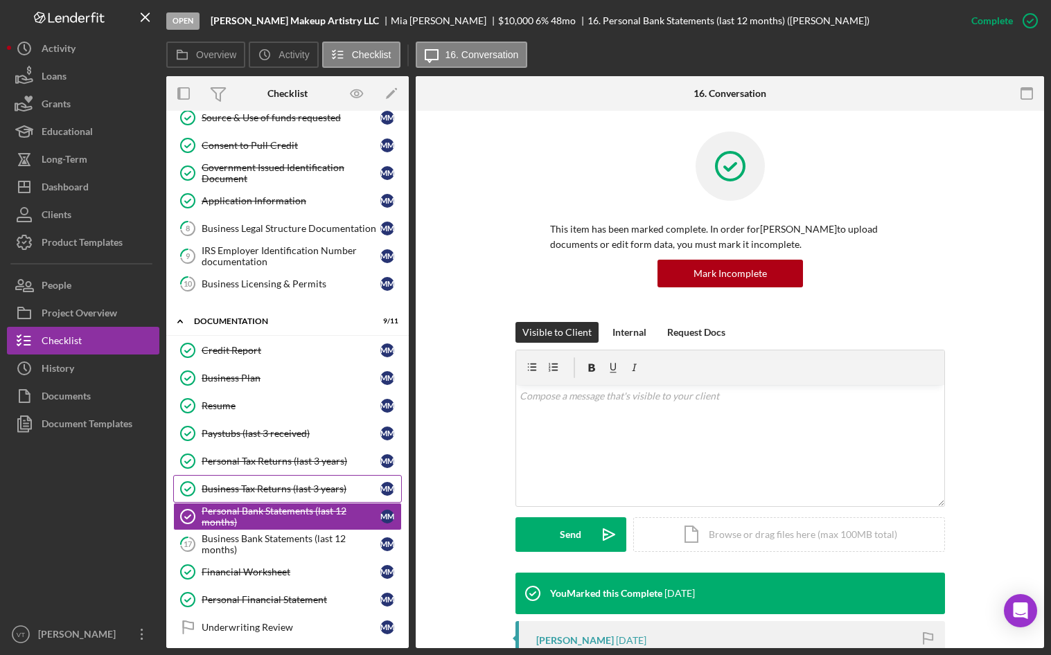
scroll to position [195, 0]
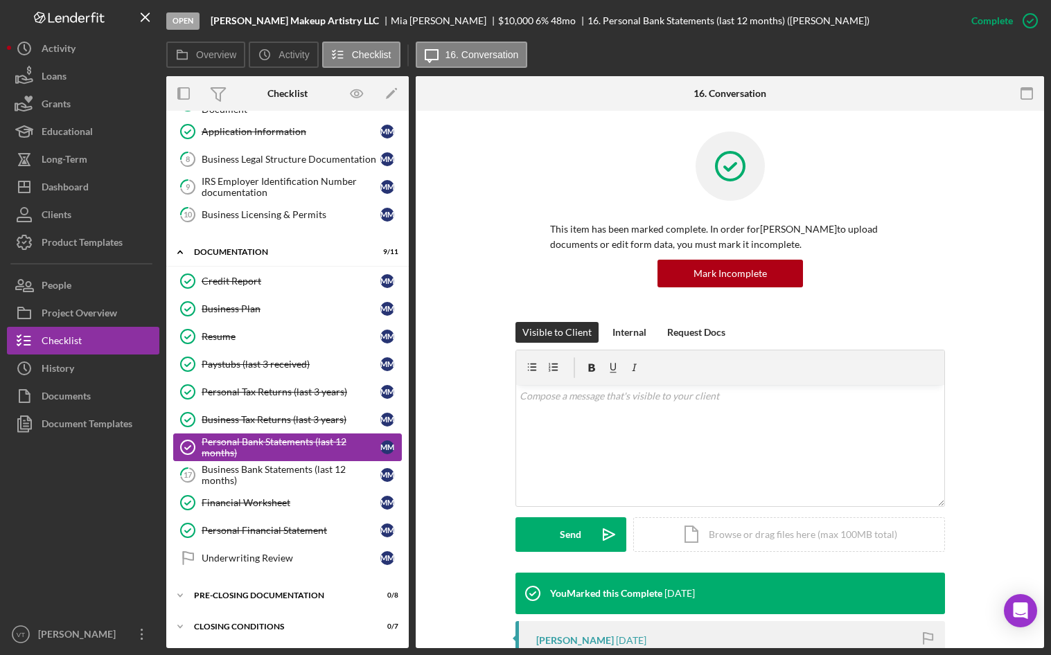
click at [260, 443] on div "Personal Bank Statements (last 12 months)" at bounding box center [291, 447] width 179 height 22
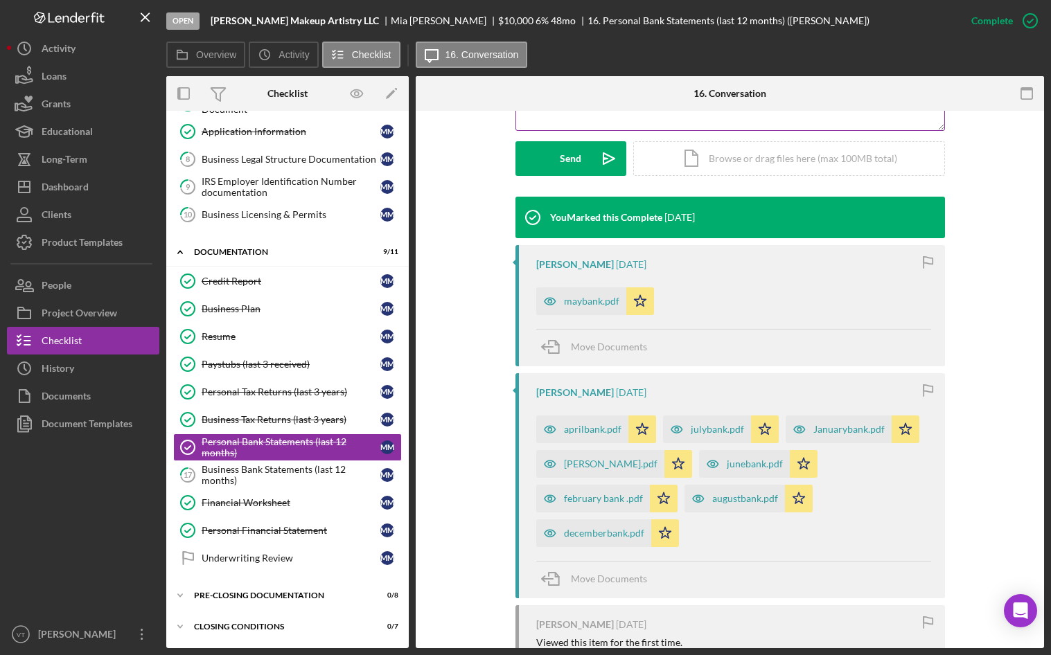
scroll to position [485, 0]
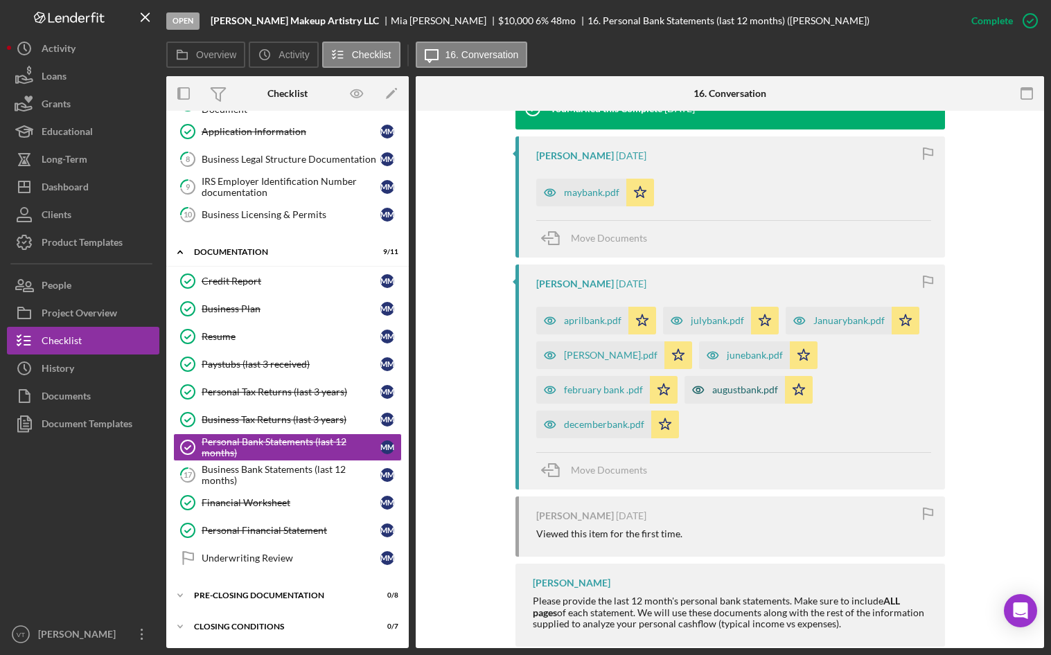
click at [722, 387] on div "augustbank.pdf" at bounding box center [745, 389] width 66 height 11
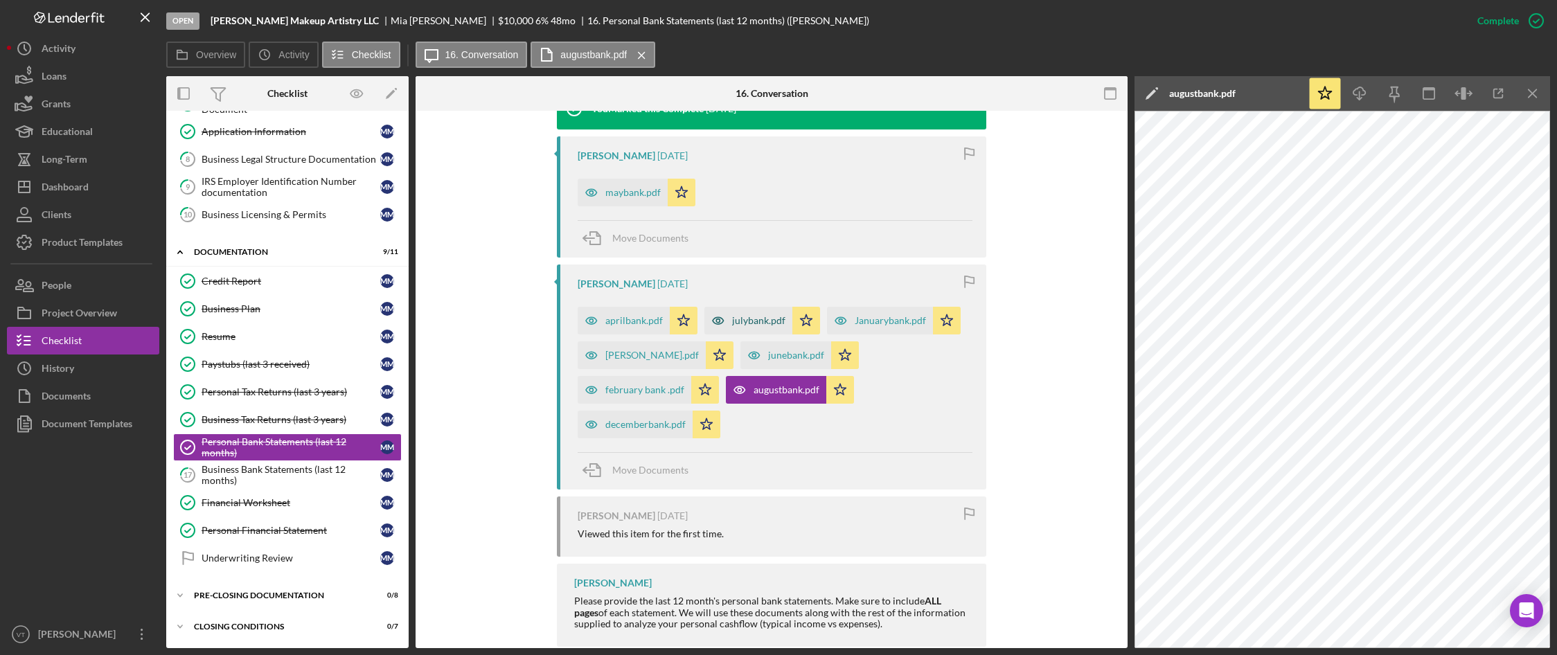
click at [722, 321] on div "julybank.pdf" at bounding box center [758, 320] width 53 height 11
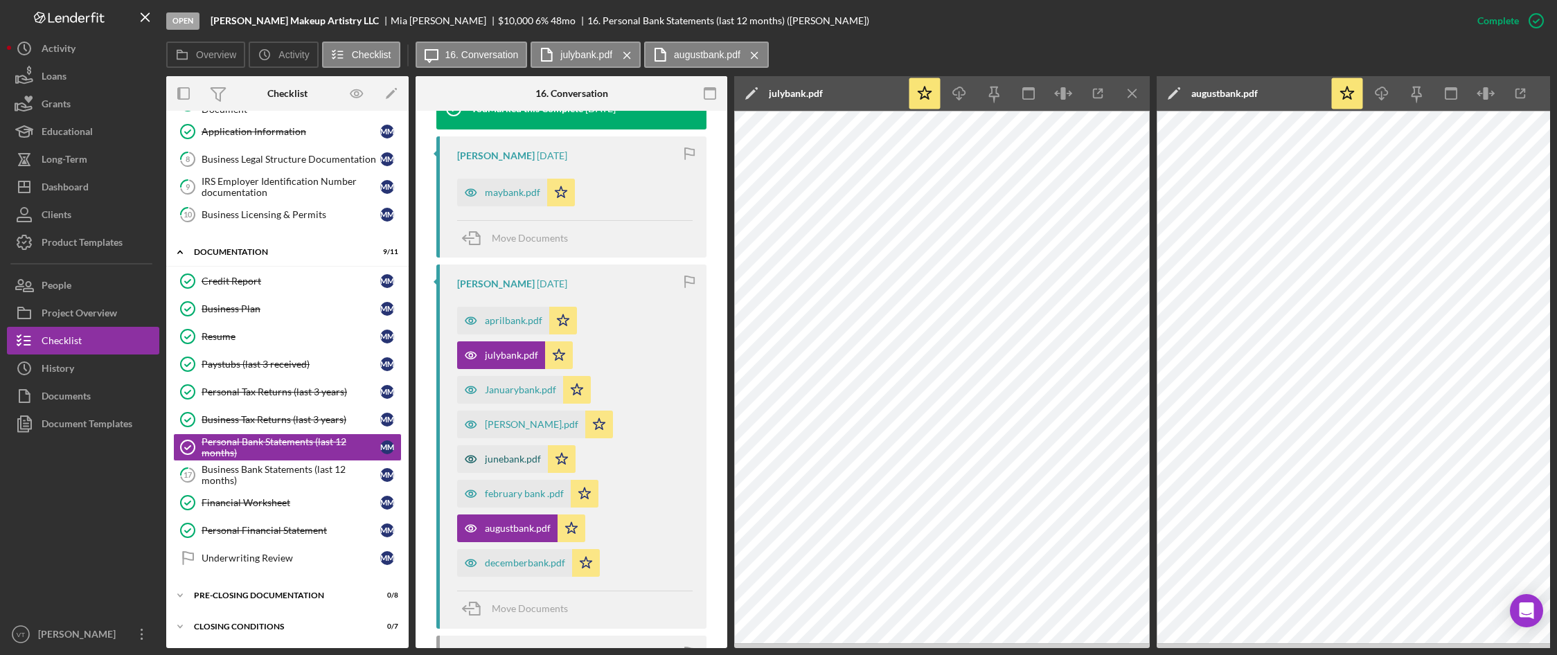
click at [527, 458] on div "junebank.pdf" at bounding box center [513, 459] width 56 height 11
click at [510, 189] on div "maybank.pdf" at bounding box center [512, 192] width 55 height 11
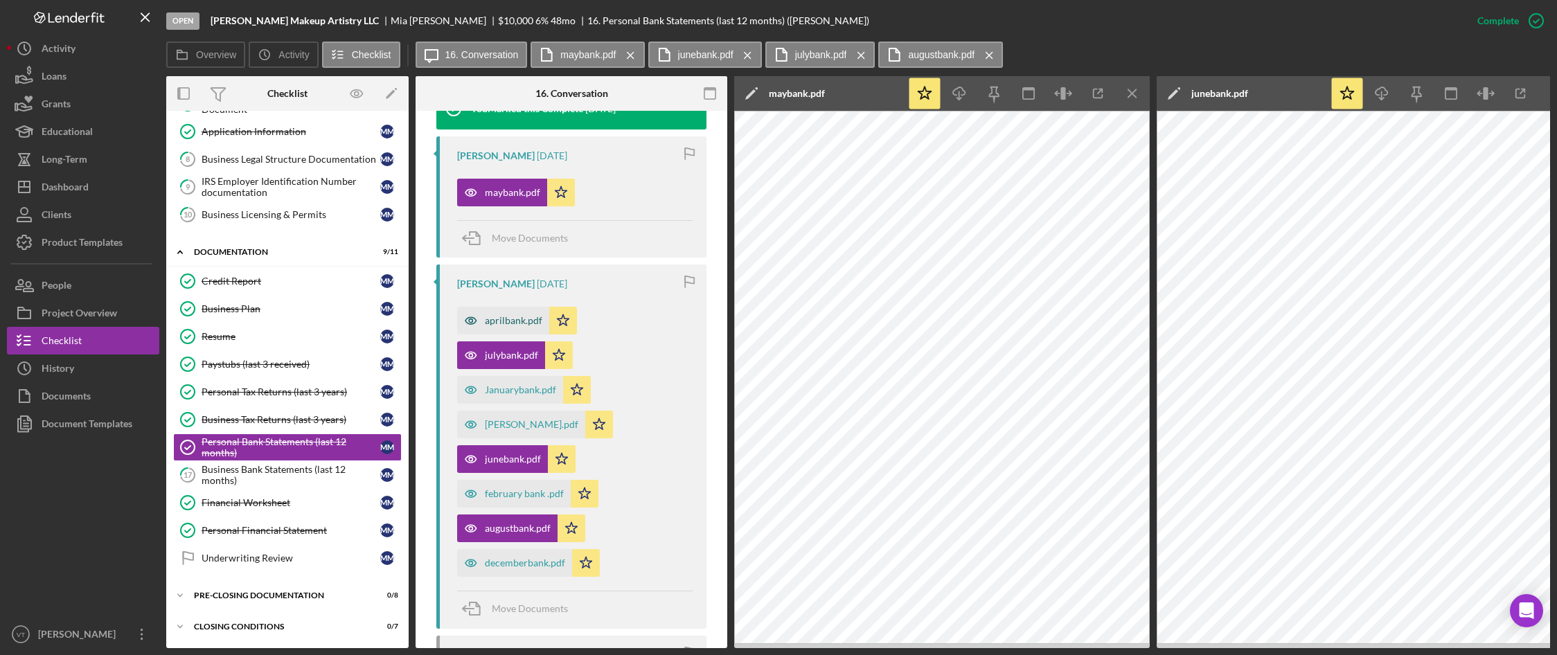
click at [502, 326] on div "aprilbank.pdf" at bounding box center [513, 320] width 57 height 11
click at [260, 158] on div "Business Legal Structure Documentation" at bounding box center [291, 159] width 179 height 11
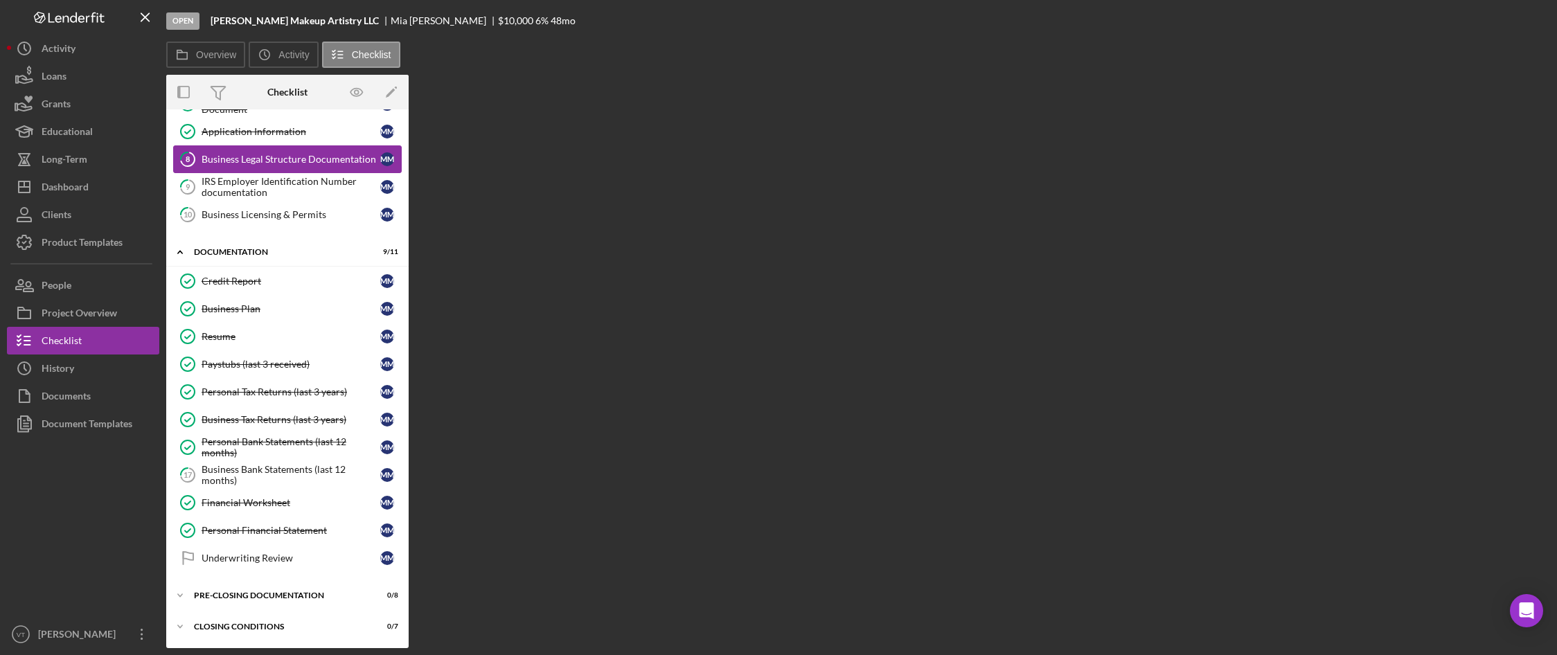
scroll to position [195, 0]
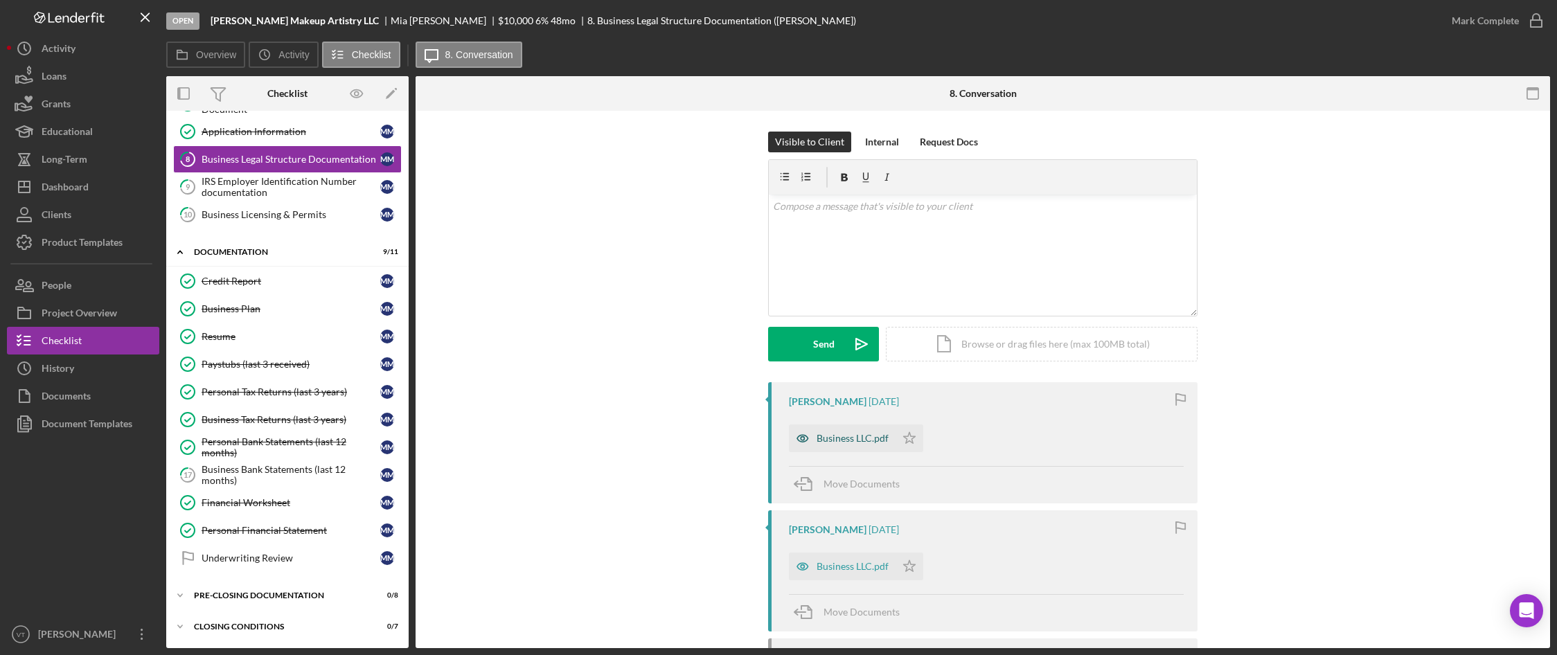
click at [722, 438] on div "Business LLC.pdf" at bounding box center [852, 438] width 72 height 11
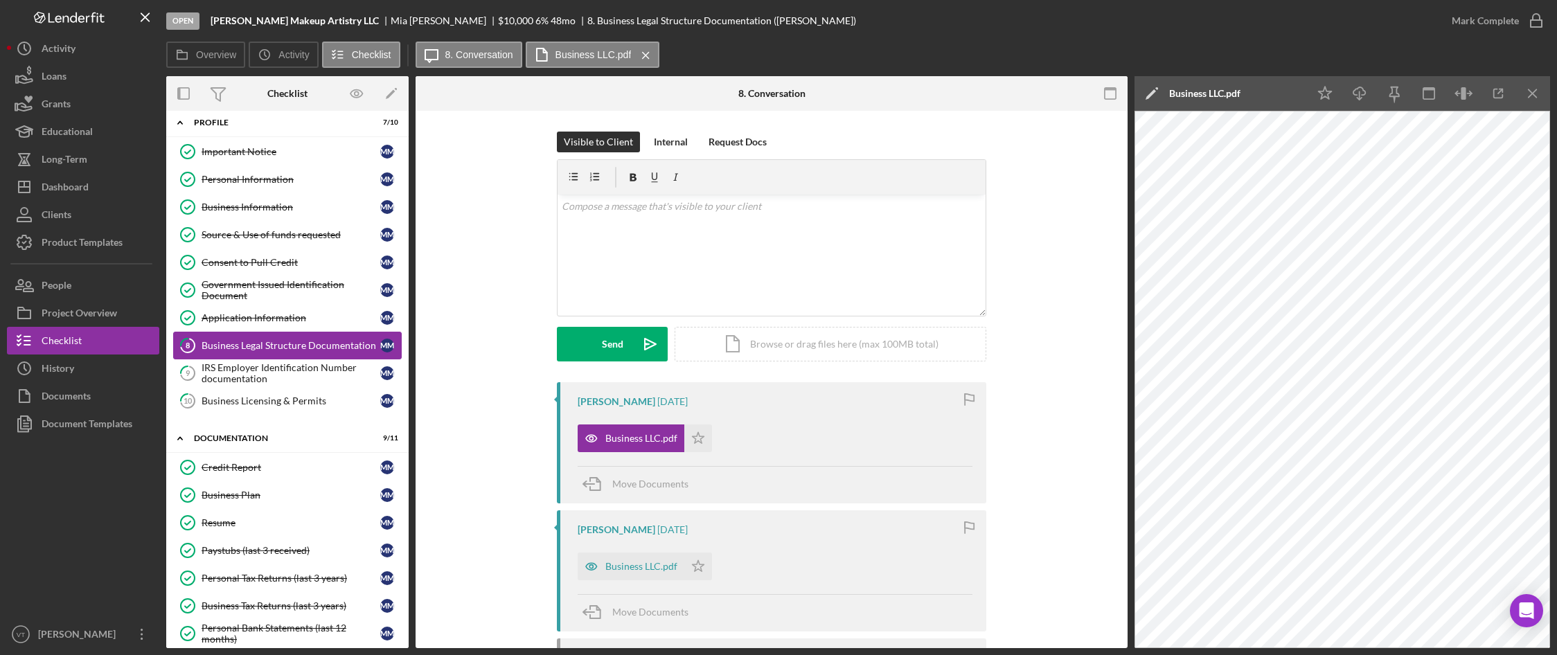
scroll to position [0, 0]
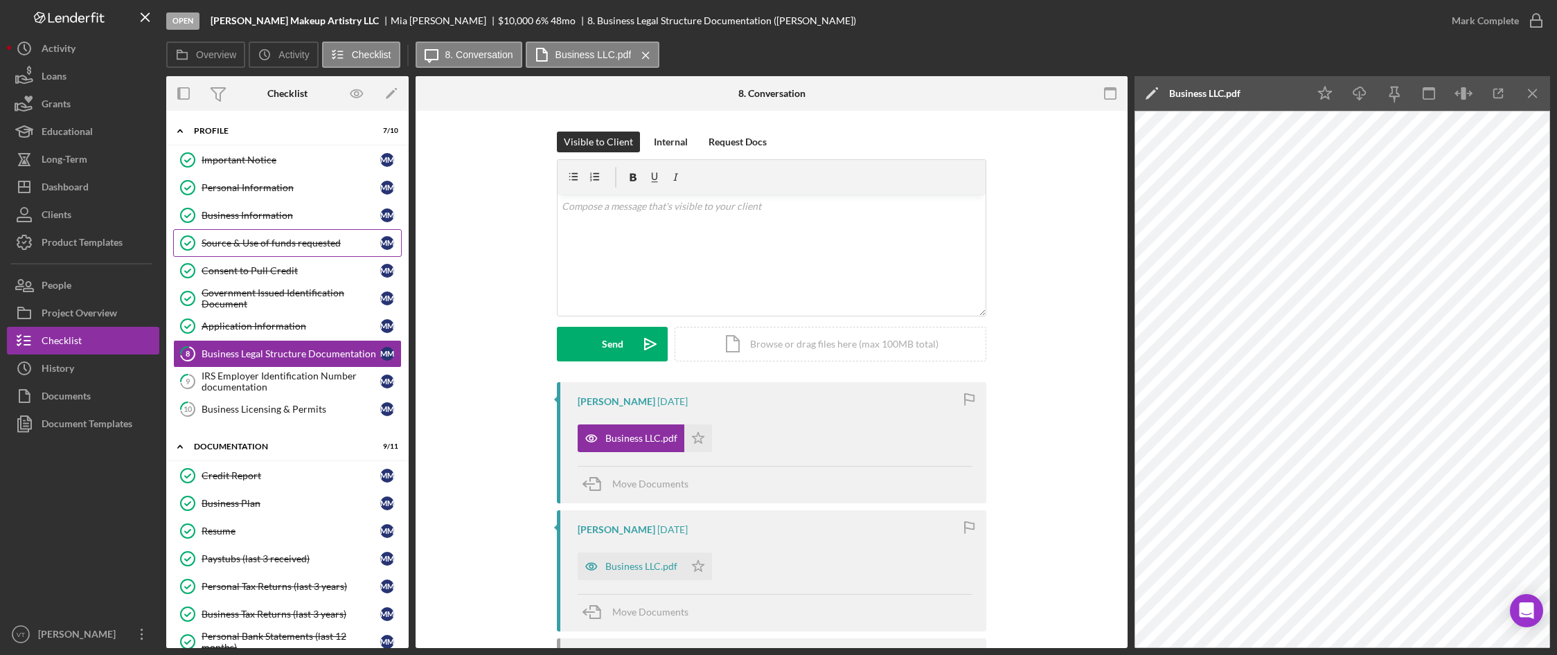
click at [274, 247] on div "Source & Use of funds requested" at bounding box center [291, 243] width 179 height 11
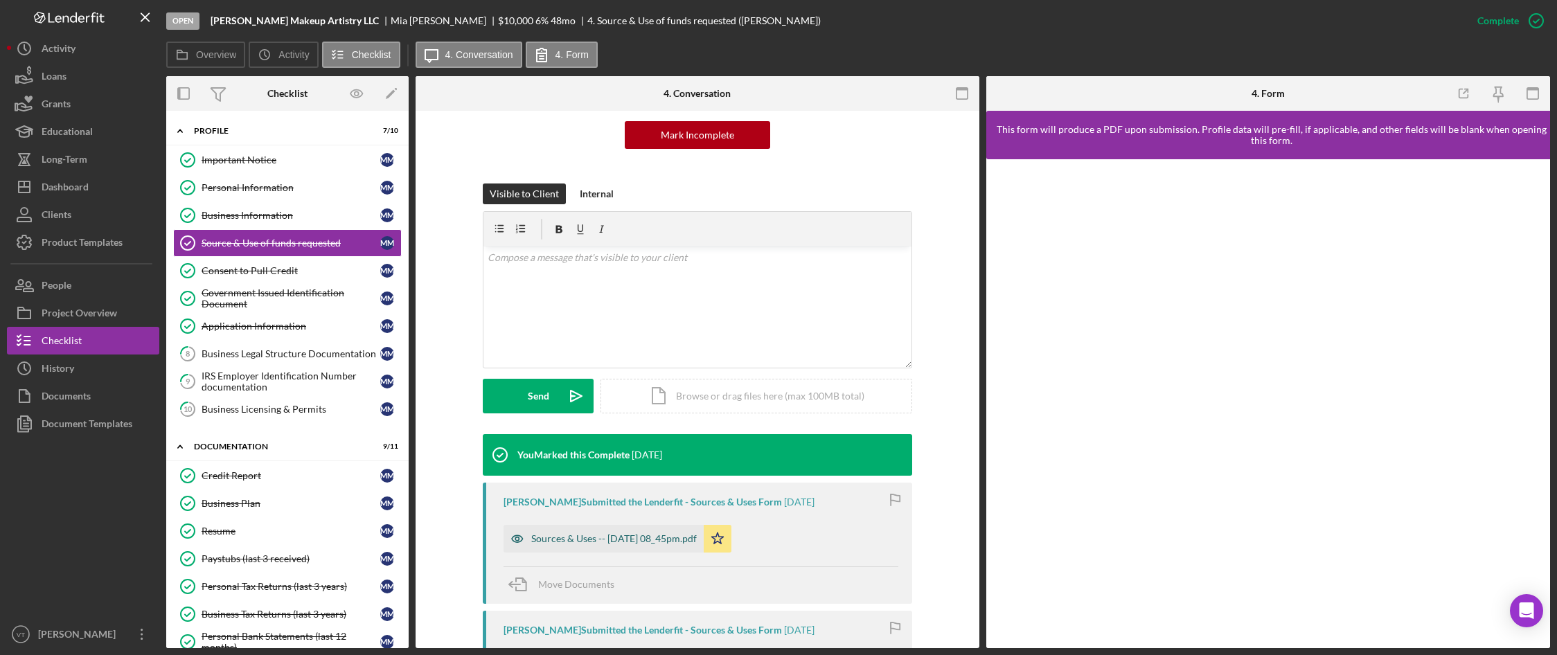
click at [638, 544] on div "Sources & Uses -- [DATE] 08_45pm.pdf" at bounding box center [603, 539] width 200 height 28
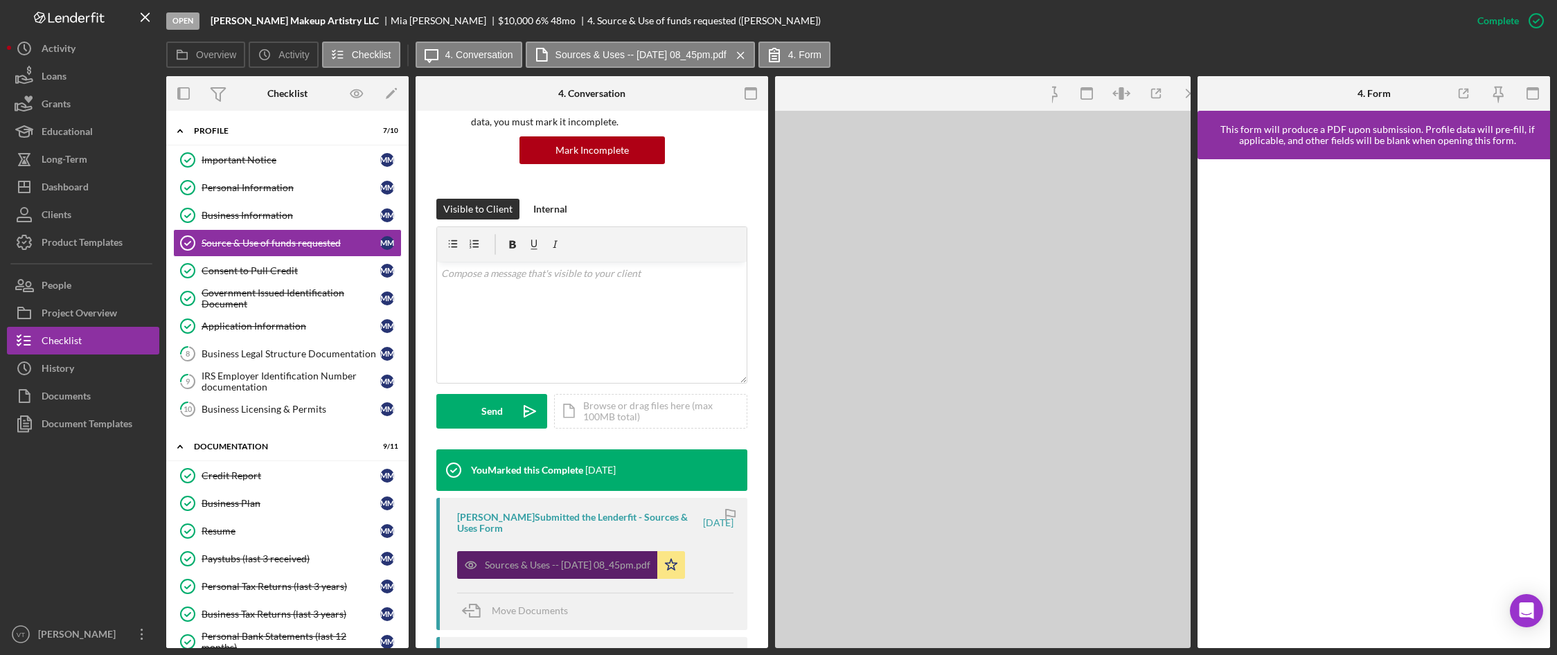
scroll to position [154, 0]
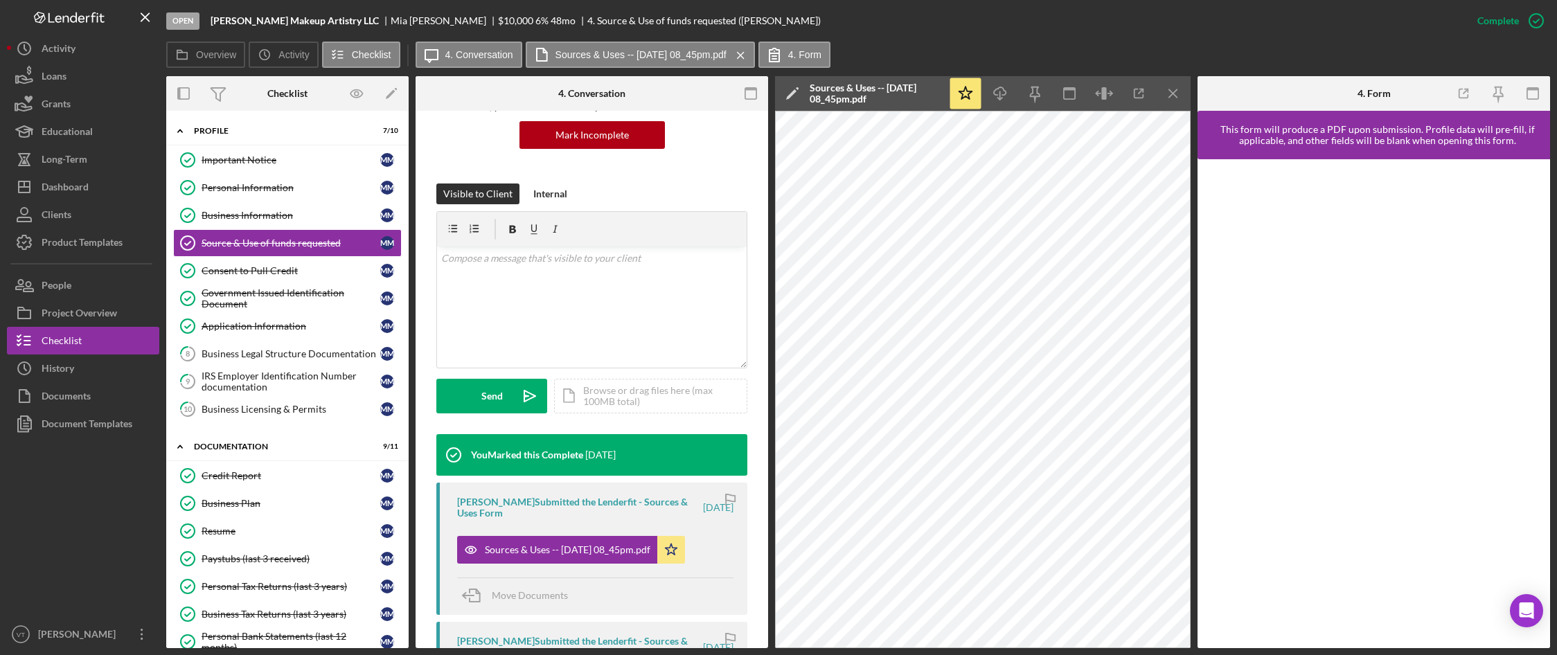
click at [33, 509] on div at bounding box center [83, 529] width 152 height 183
